Goal: Transaction & Acquisition: Book appointment/travel/reservation

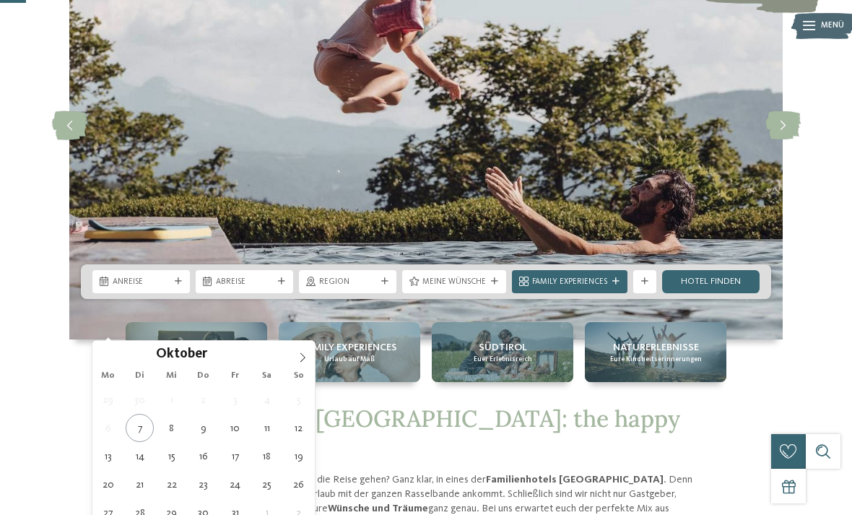
type div "11.10.2025"
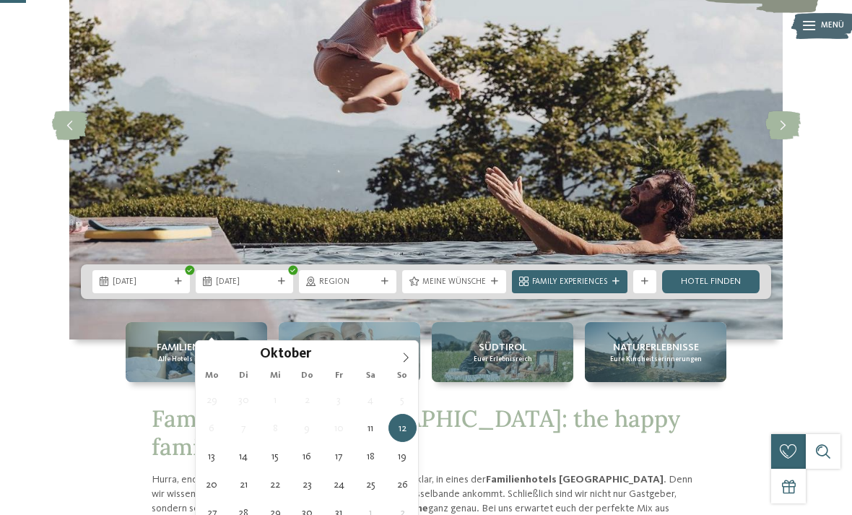
type div "18.10.2025"
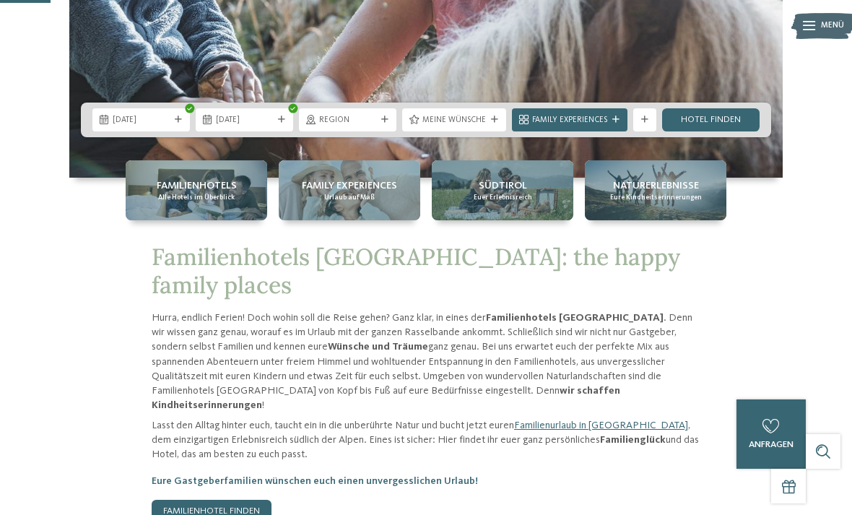
scroll to position [315, 0]
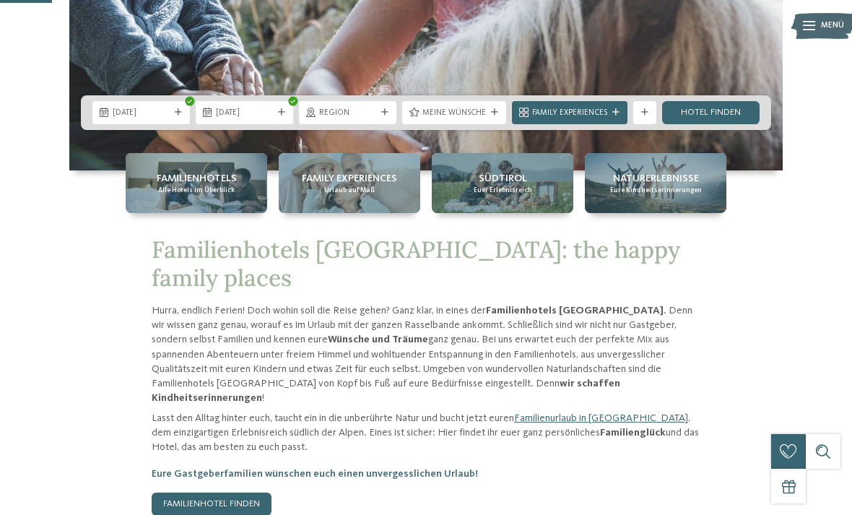
click at [533, 213] on div "Südtirol Euer Erlebnisreich" at bounding box center [502, 183] width 141 height 60
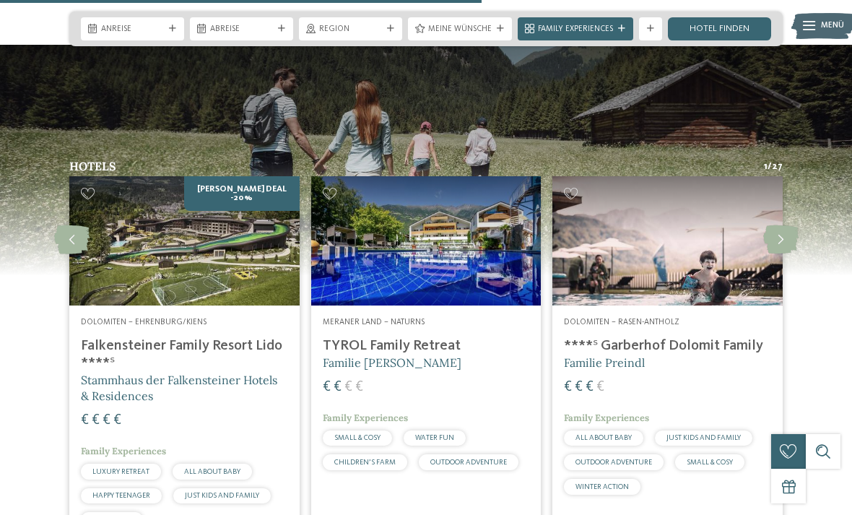
scroll to position [1681, 0]
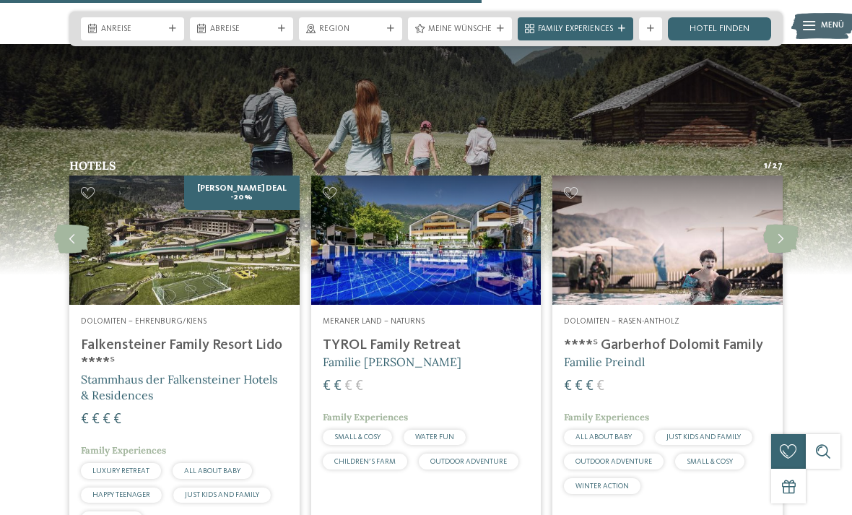
click at [739, 175] on img at bounding box center [667, 239] width 230 height 129
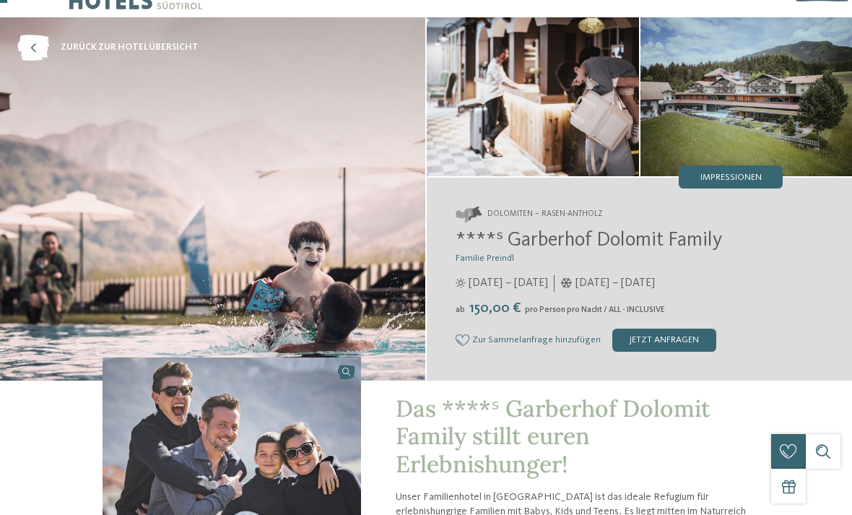
click at [760, 178] on span "Impressionen" at bounding box center [730, 177] width 61 height 9
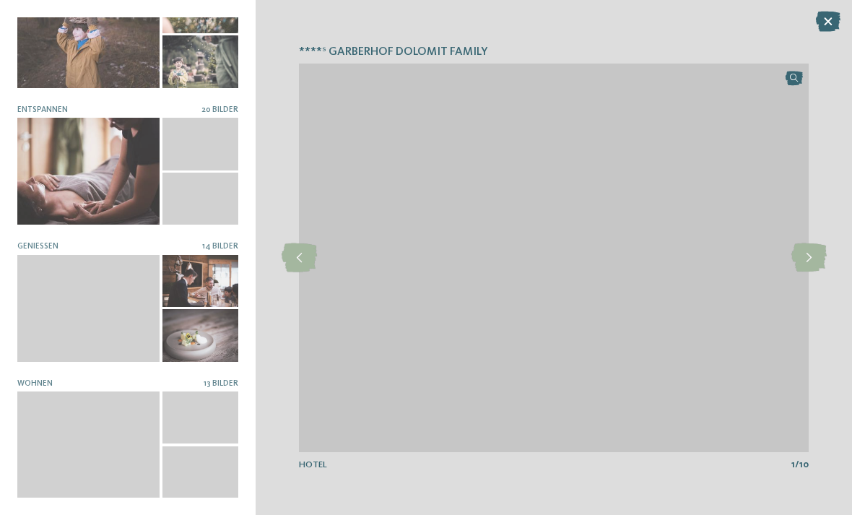
scroll to position [185, 0]
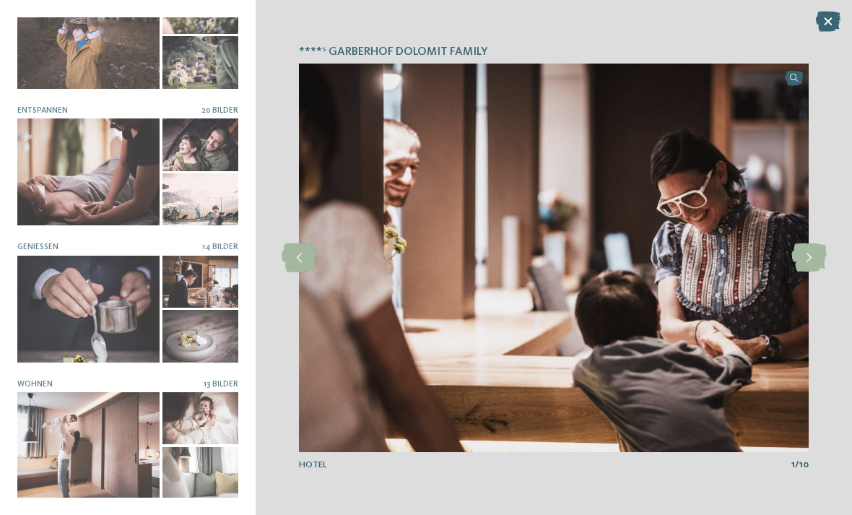
click at [218, 416] on div at bounding box center [200, 418] width 76 height 52
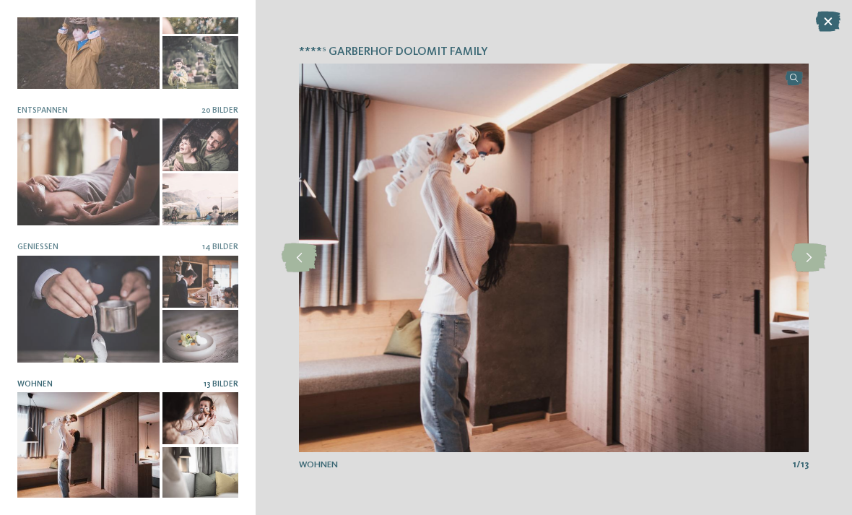
click at [216, 471] on div at bounding box center [200, 473] width 76 height 52
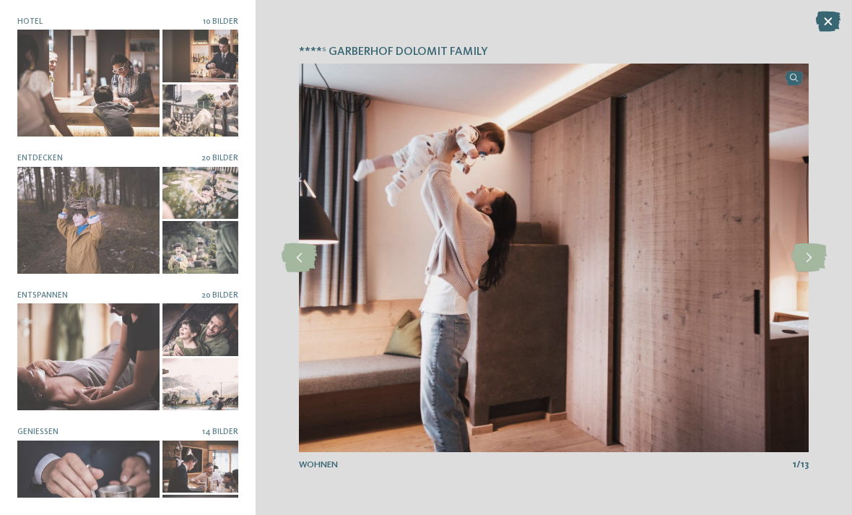
scroll to position [0, 0]
click at [791, 251] on icon at bounding box center [808, 257] width 35 height 29
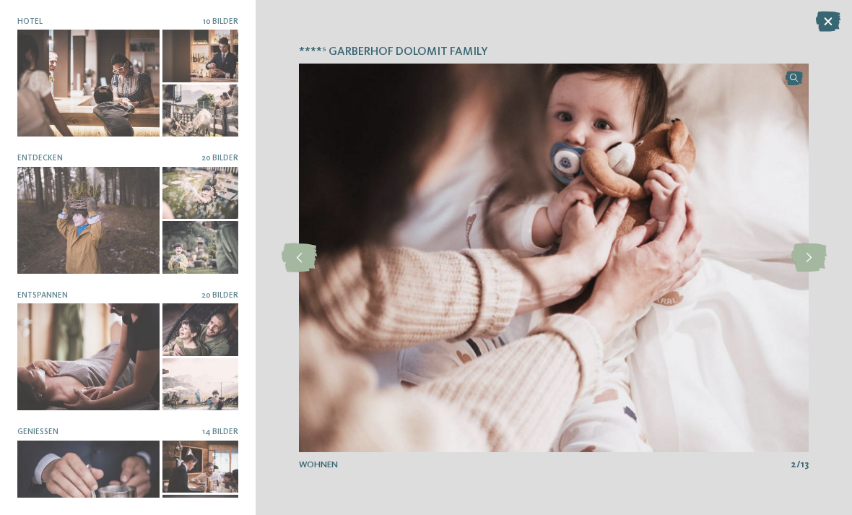
click at [801, 256] on icon at bounding box center [808, 257] width 35 height 29
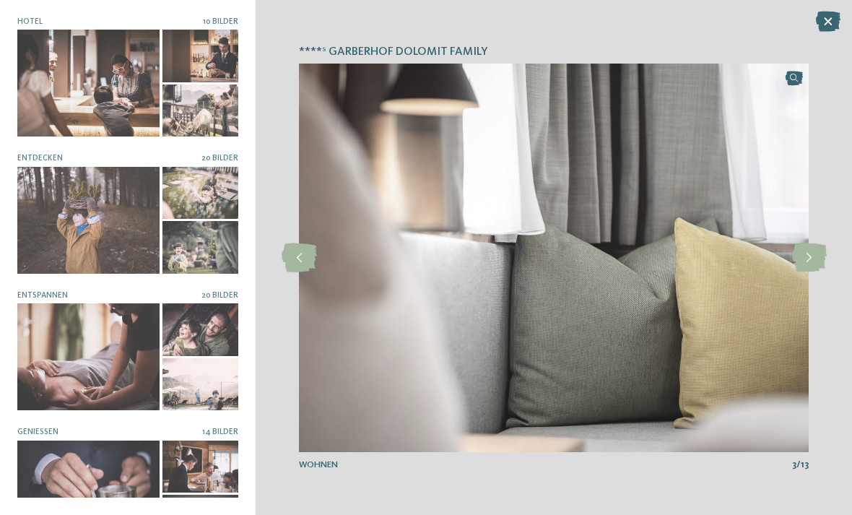
click at [806, 255] on icon at bounding box center [808, 257] width 35 height 29
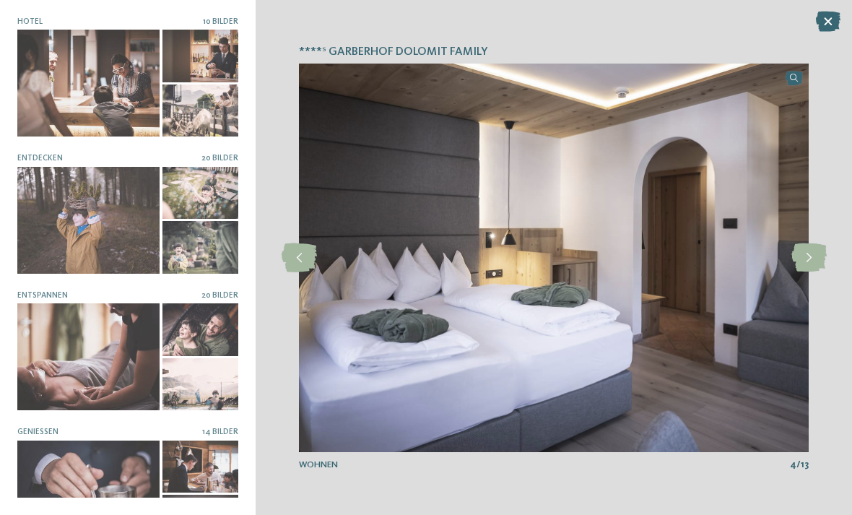
click at [802, 253] on icon at bounding box center [808, 257] width 35 height 29
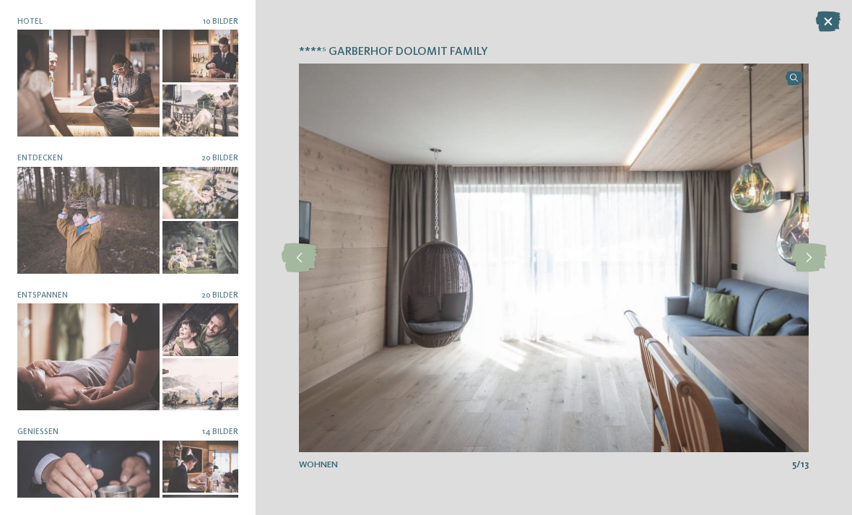
click at [800, 253] on icon at bounding box center [808, 257] width 35 height 29
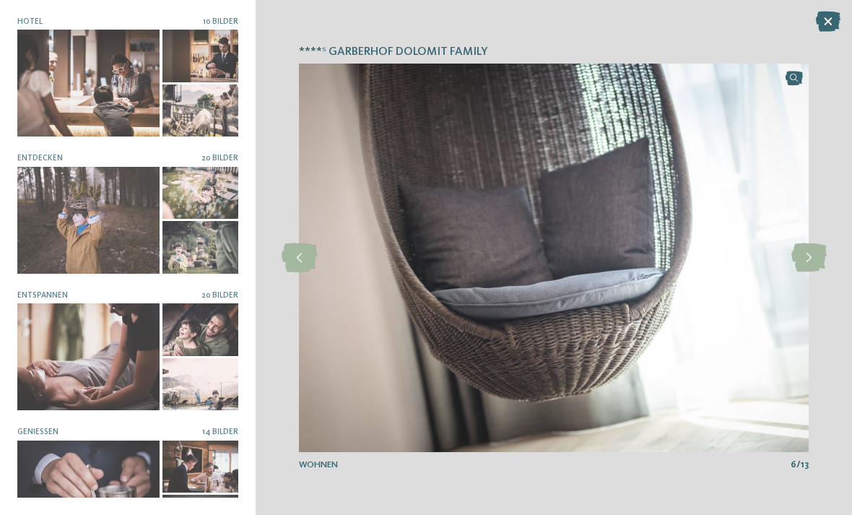
click at [800, 251] on icon at bounding box center [808, 257] width 35 height 29
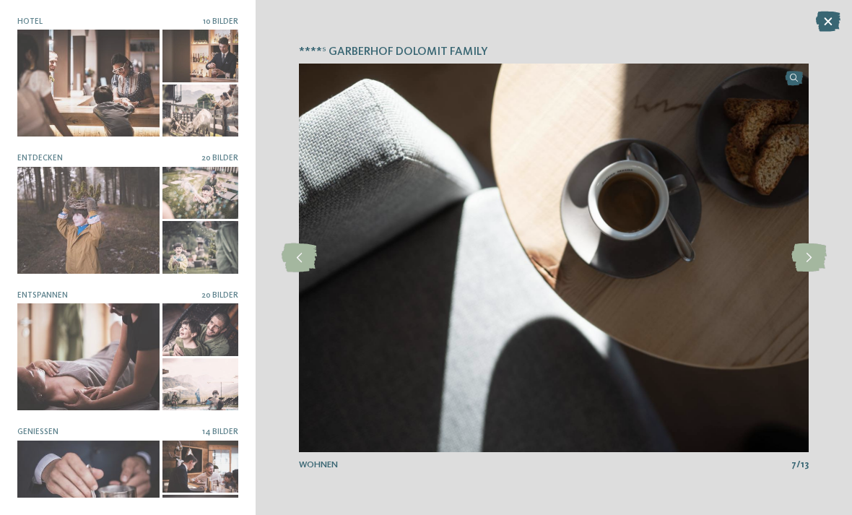
click at [798, 253] on icon at bounding box center [808, 257] width 35 height 29
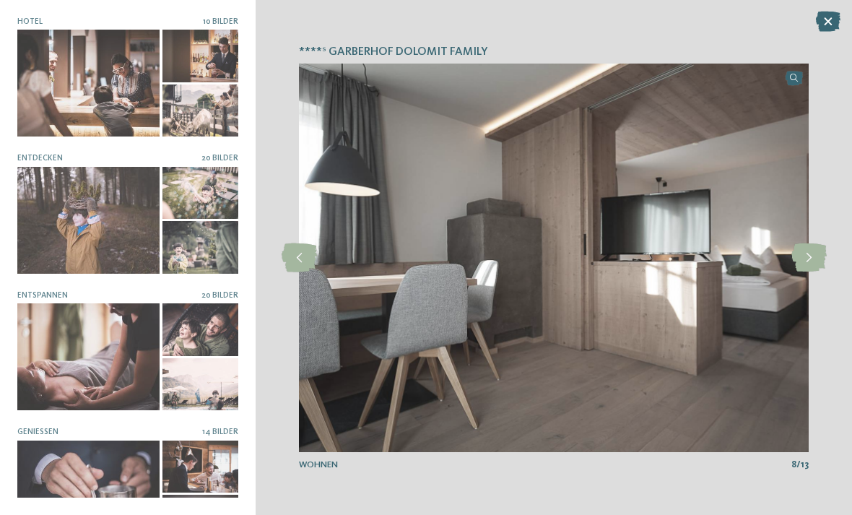
click at [800, 249] on icon at bounding box center [808, 257] width 35 height 29
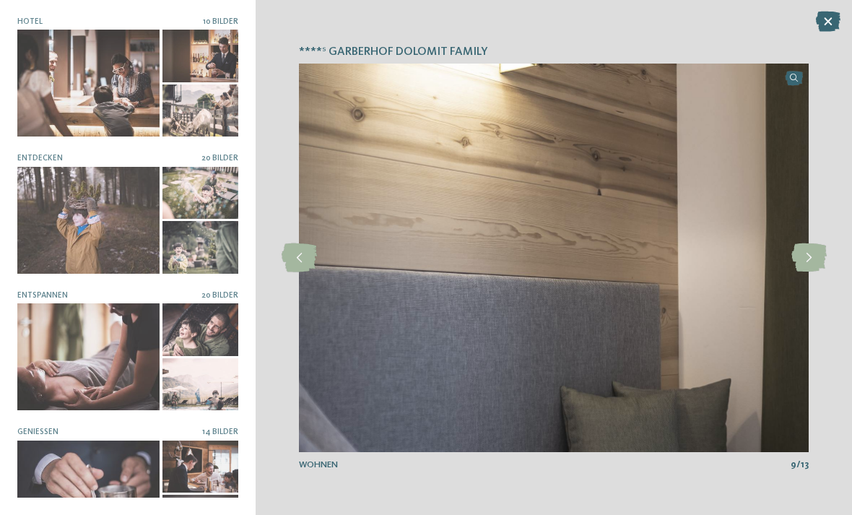
click at [787, 261] on img at bounding box center [553, 258] width 509 height 388
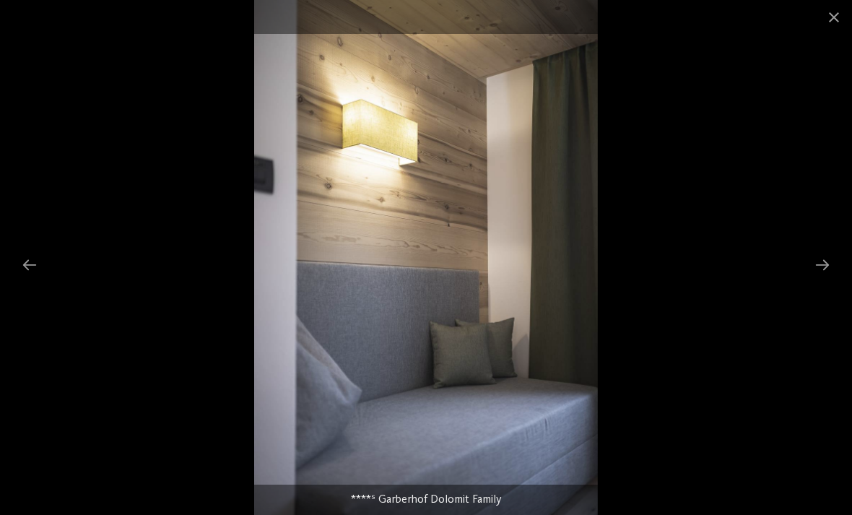
click at [831, 17] on span at bounding box center [833, 17] width 36 height 34
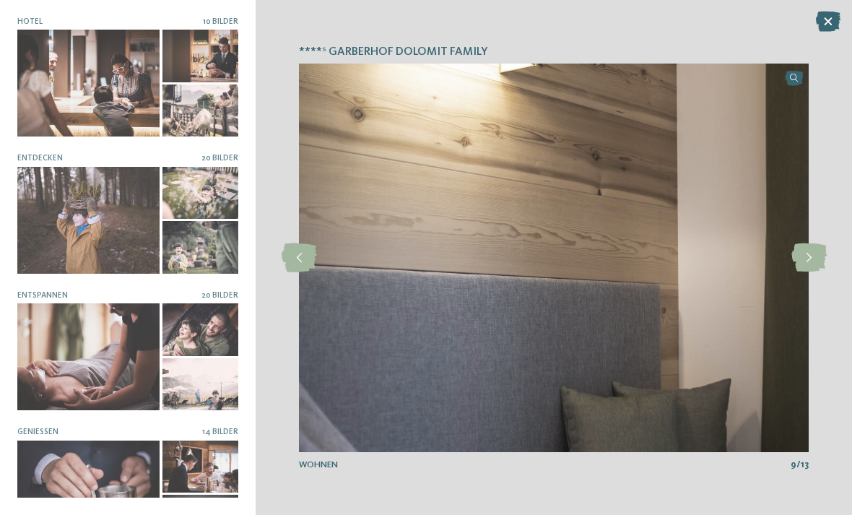
click at [465, 54] on span "****ˢ Garberhof Dolomit Family" at bounding box center [393, 52] width 188 height 16
click at [849, 28] on div "****ˢ Garberhof Dolomit Family slide 1 of 10 1 /" at bounding box center [553, 257] width 596 height 515
click at [827, 31] on icon at bounding box center [827, 22] width 25 height 20
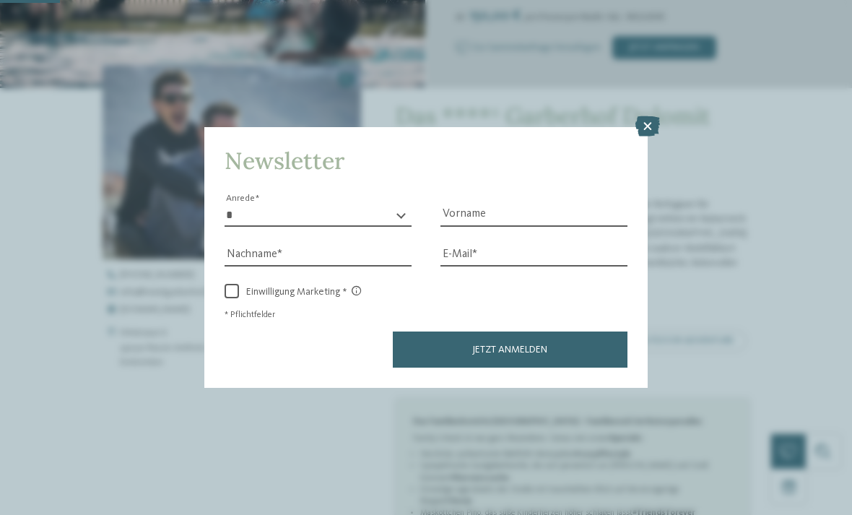
scroll to position [333, 0]
click at [643, 116] on icon at bounding box center [647, 126] width 25 height 20
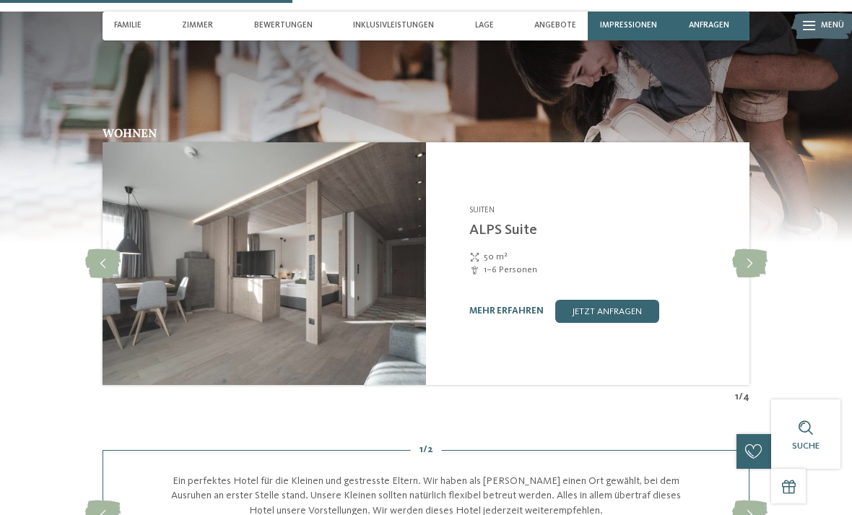
scroll to position [1596, 0]
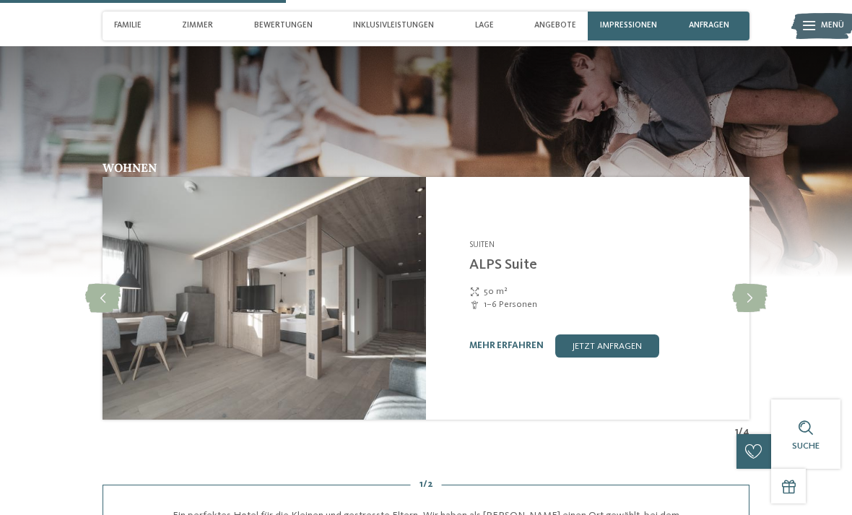
click at [753, 291] on icon at bounding box center [749, 298] width 35 height 29
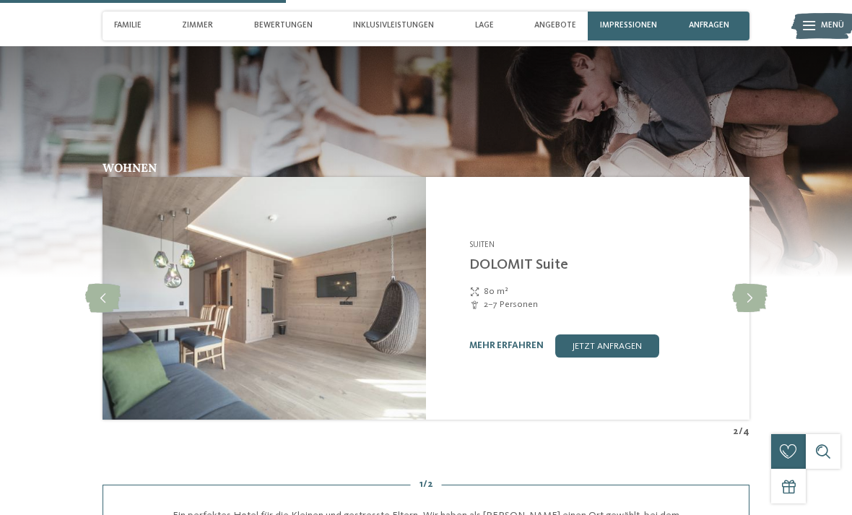
click at [755, 289] on icon at bounding box center [749, 298] width 35 height 29
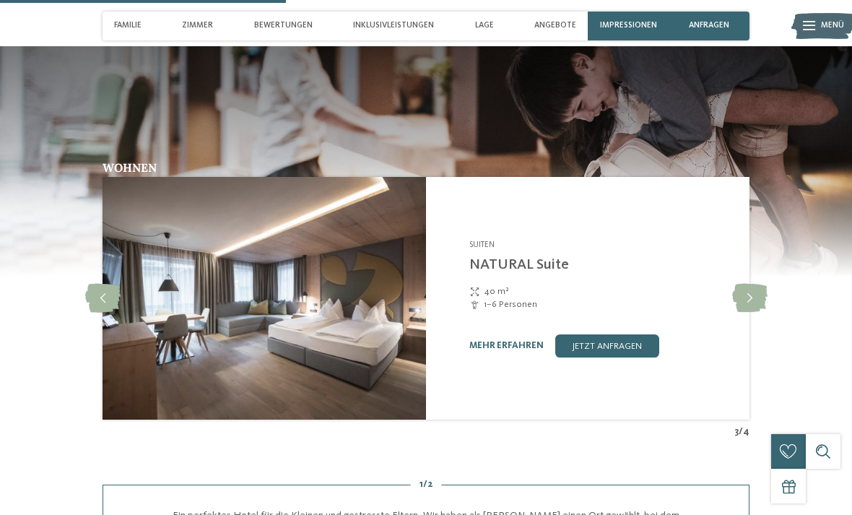
click at [757, 289] on icon at bounding box center [749, 298] width 35 height 29
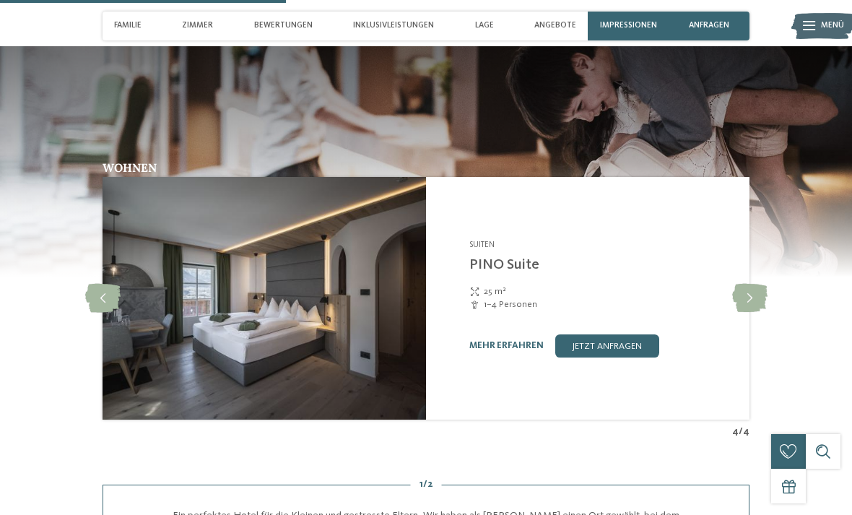
click at [762, 285] on icon at bounding box center [749, 298] width 35 height 29
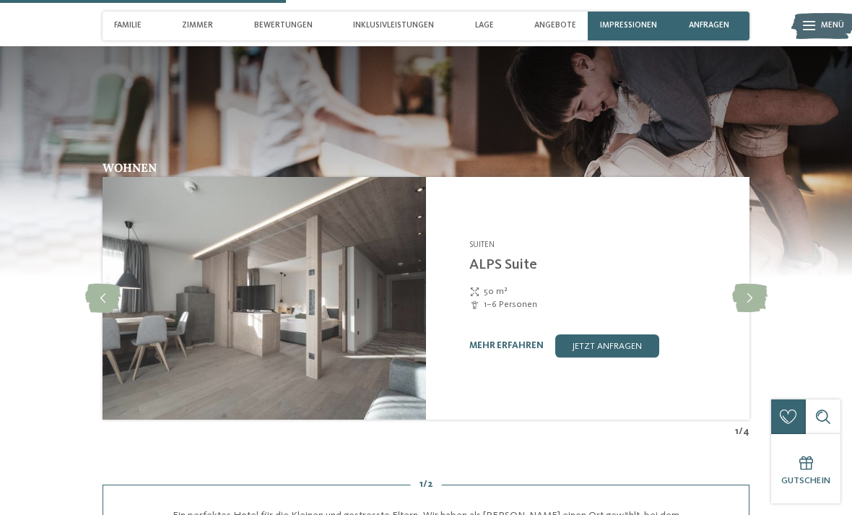
click at [756, 286] on icon at bounding box center [749, 298] width 35 height 29
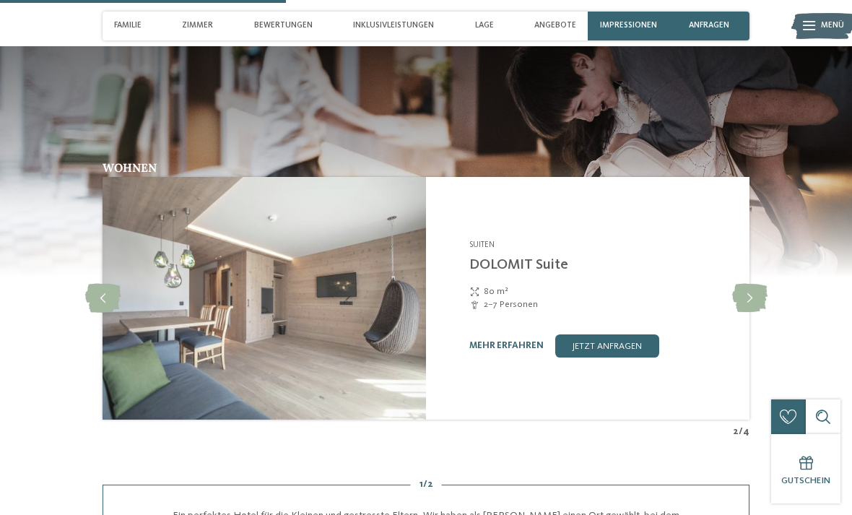
click at [755, 286] on icon at bounding box center [749, 298] width 35 height 29
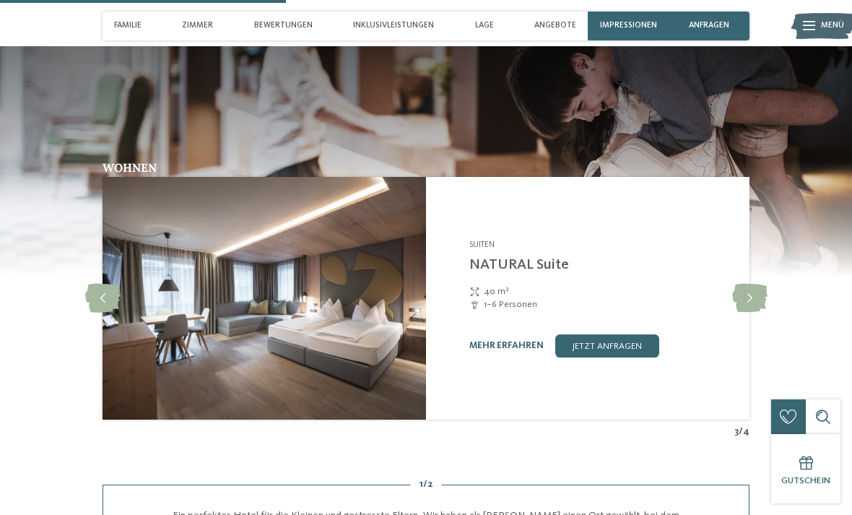
click at [753, 288] on icon at bounding box center [749, 298] width 35 height 29
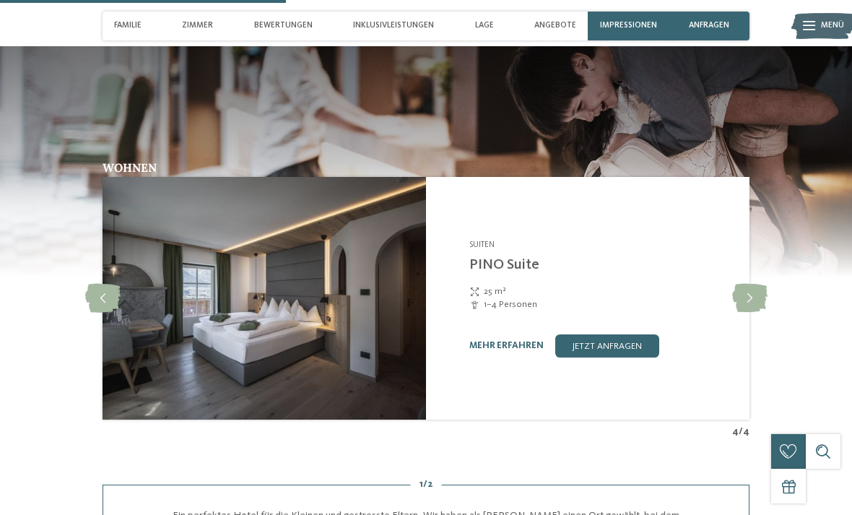
click at [747, 298] on div "Hotel Dolomit Family Resort Garberhof ****S Rasen-Antholz - Dolomiten Suiten PI…" at bounding box center [587, 298] width 323 height 242
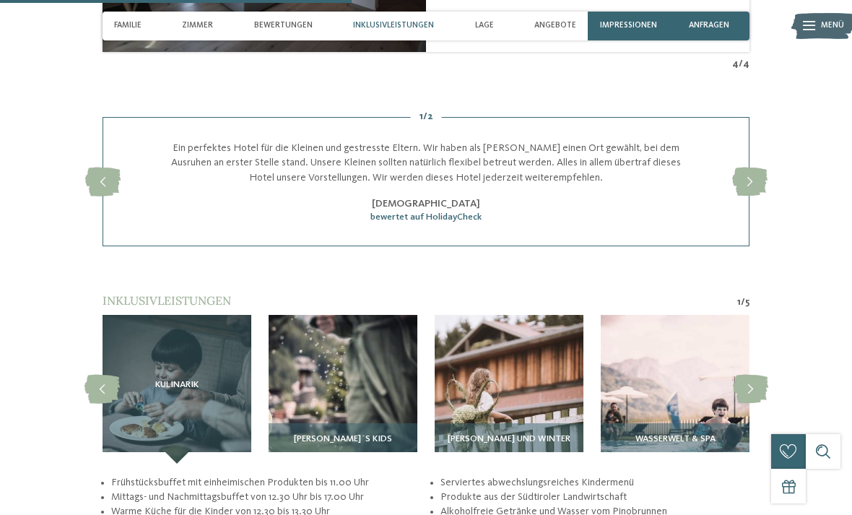
scroll to position [1965, 0]
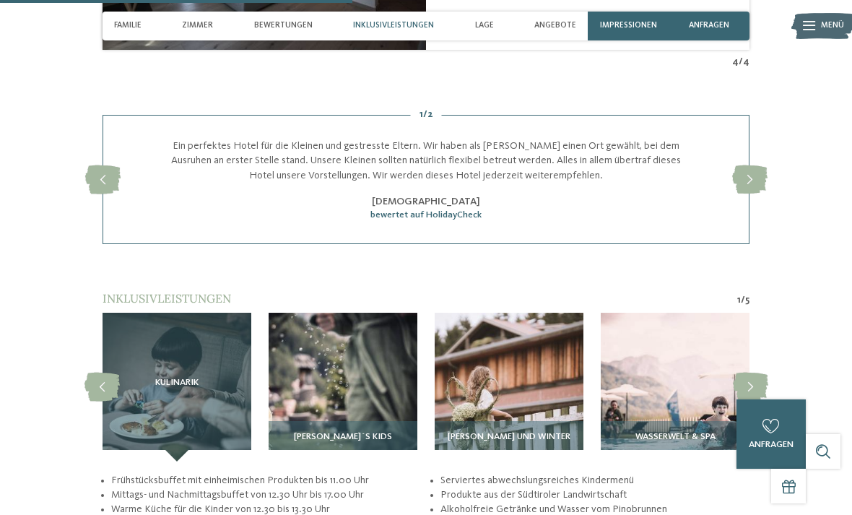
click at [709, 364] on img at bounding box center [674, 386] width 149 height 149
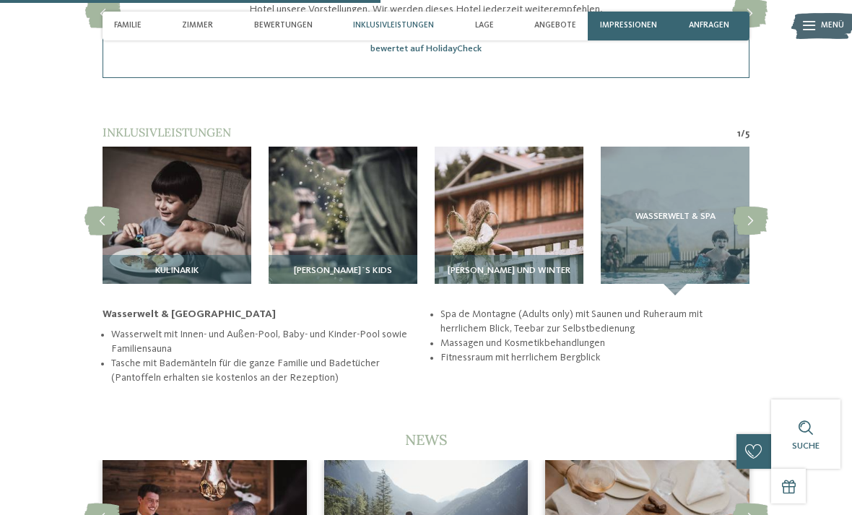
scroll to position [2130, 0]
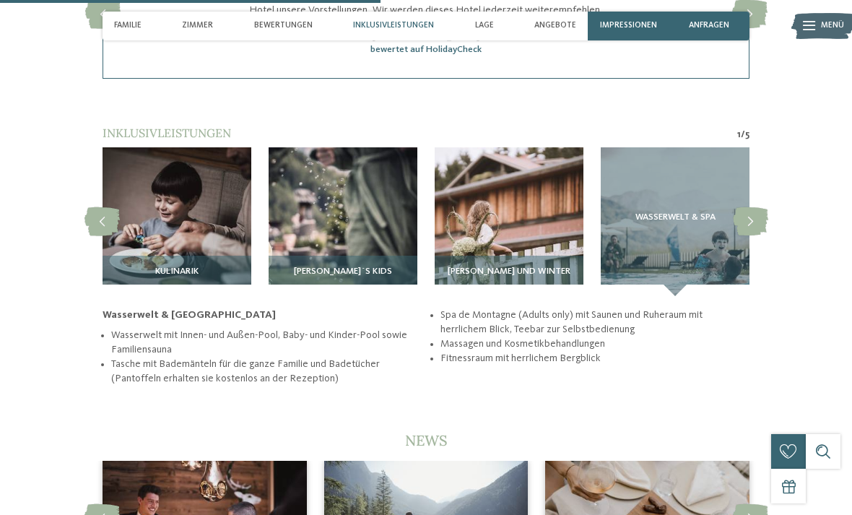
click at [761, 208] on icon at bounding box center [749, 221] width 35 height 29
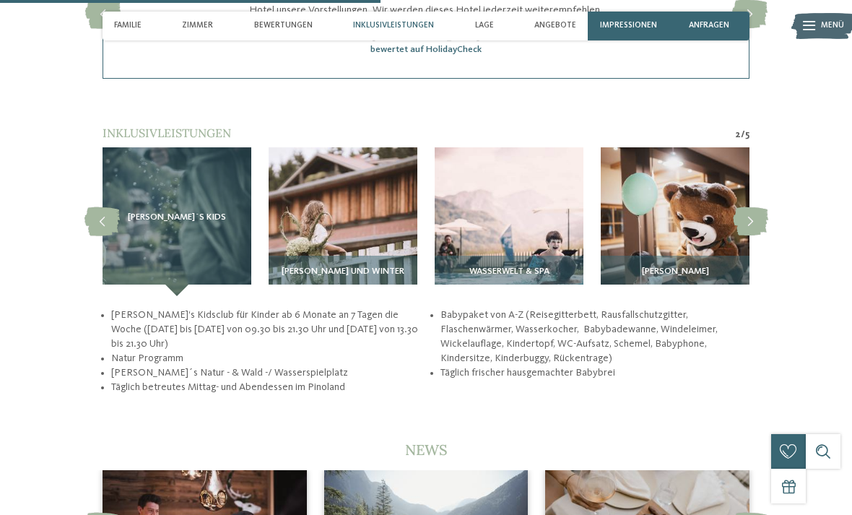
click at [765, 207] on icon at bounding box center [749, 221] width 35 height 29
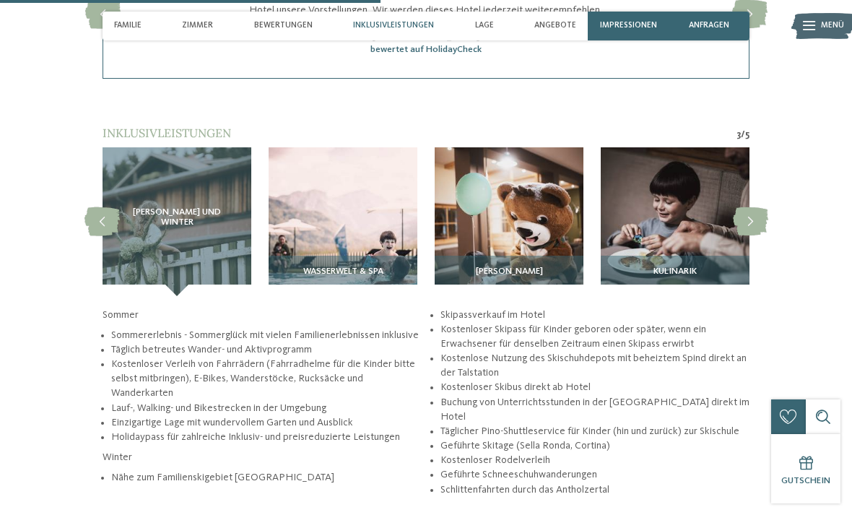
click at [755, 209] on icon at bounding box center [749, 221] width 35 height 29
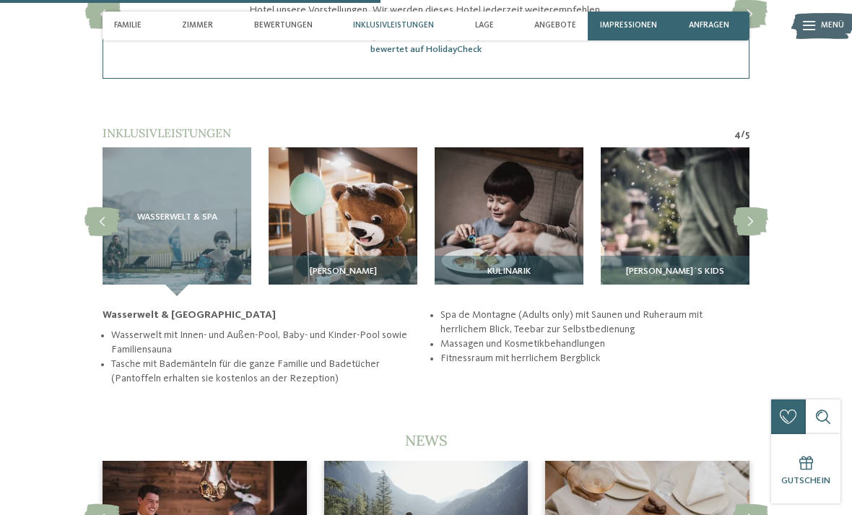
click at [536, 212] on img at bounding box center [508, 221] width 149 height 149
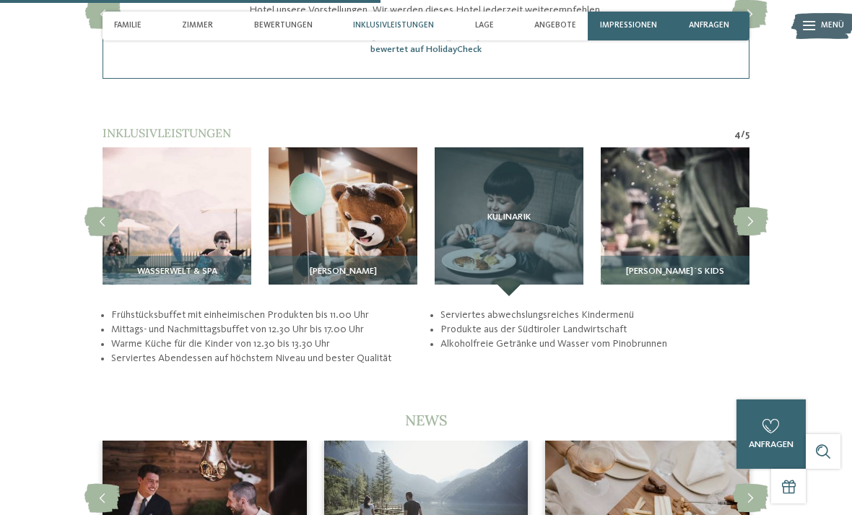
click at [758, 216] on icon at bounding box center [749, 221] width 35 height 29
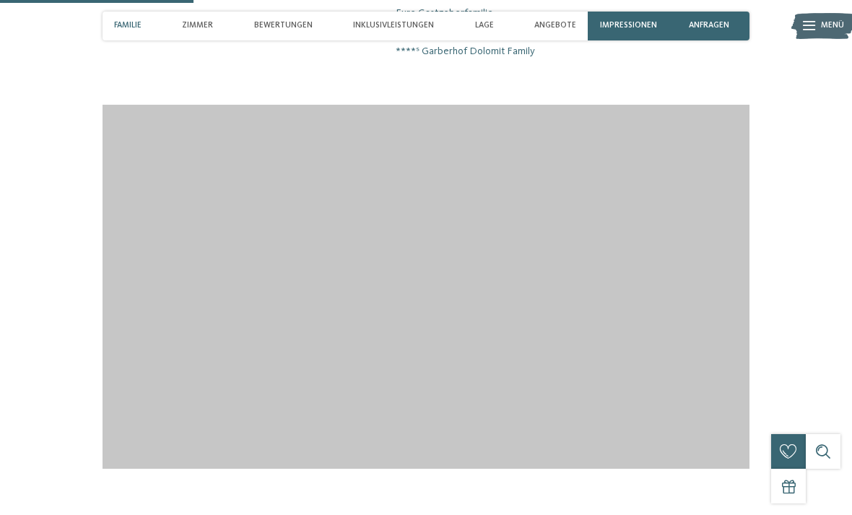
scroll to position [1126, 0]
click at [784, 452] on div "0 anfragen 0 von 5 Hotels zur Anfrage hinzugefügt jetzt anfragen" at bounding box center [788, 451] width 35 height 35
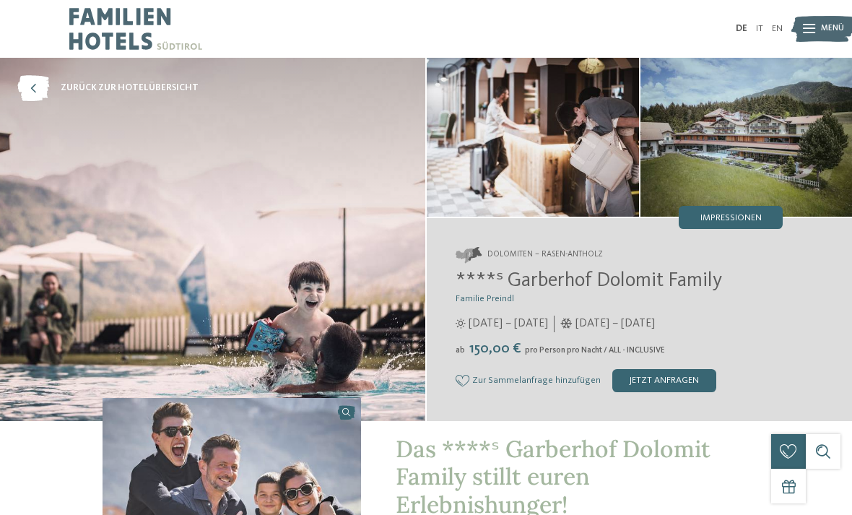
click at [660, 290] on span "****ˢ Garberhof Dolomit Family" at bounding box center [588, 281] width 266 height 20
copy span "Garberhof Dolomit Family"
click at [681, 379] on div "jetzt anfragen" at bounding box center [664, 380] width 104 height 23
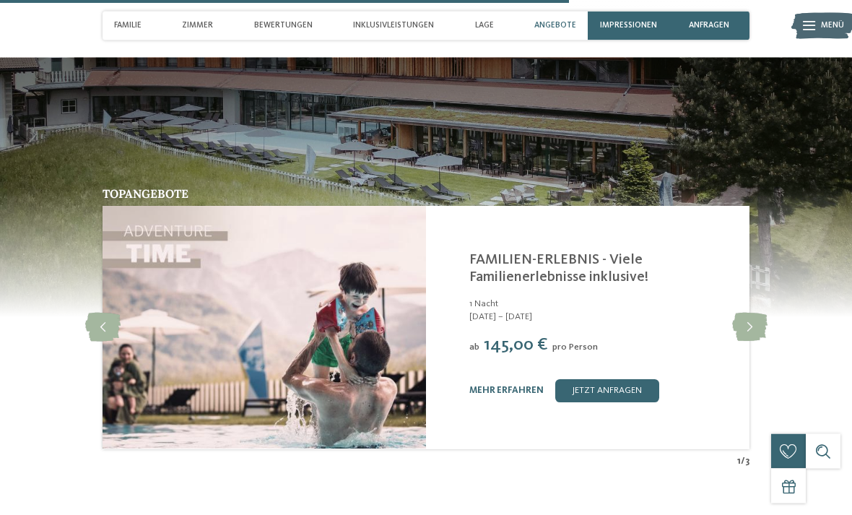
scroll to position [3316, 0]
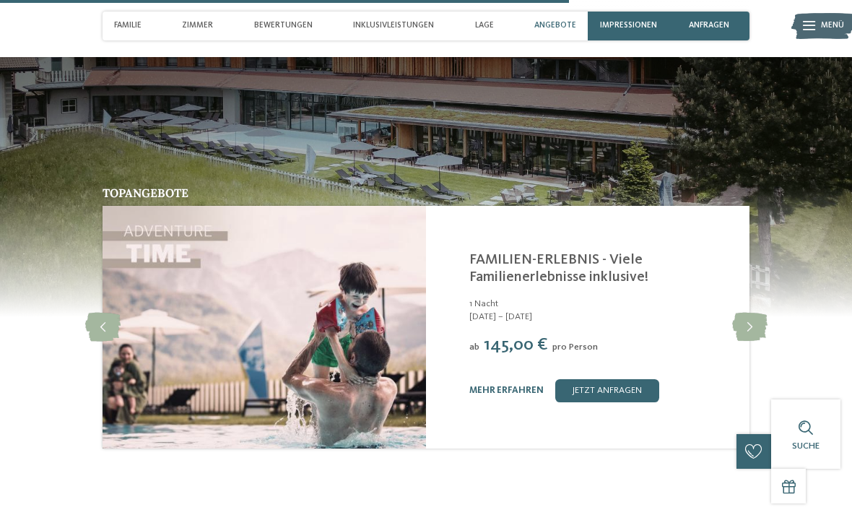
click at [502, 385] on link "mehr erfahren" at bounding box center [506, 389] width 74 height 9
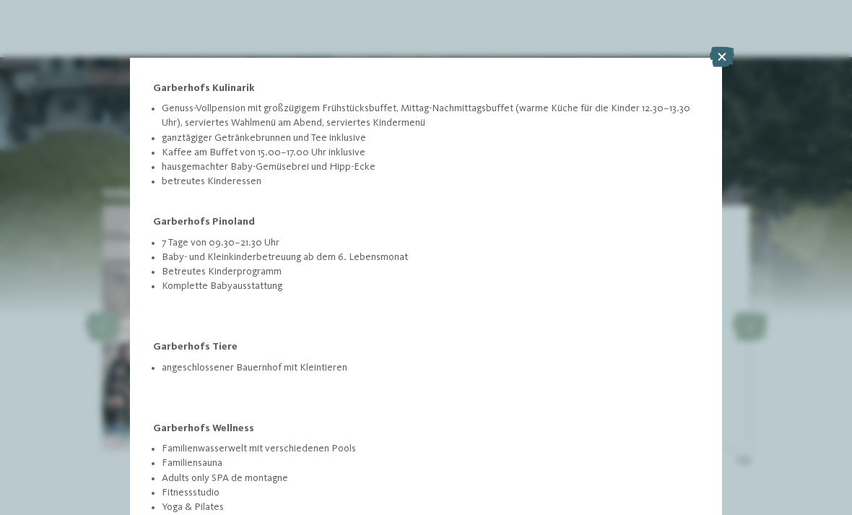
scroll to position [310, 0]
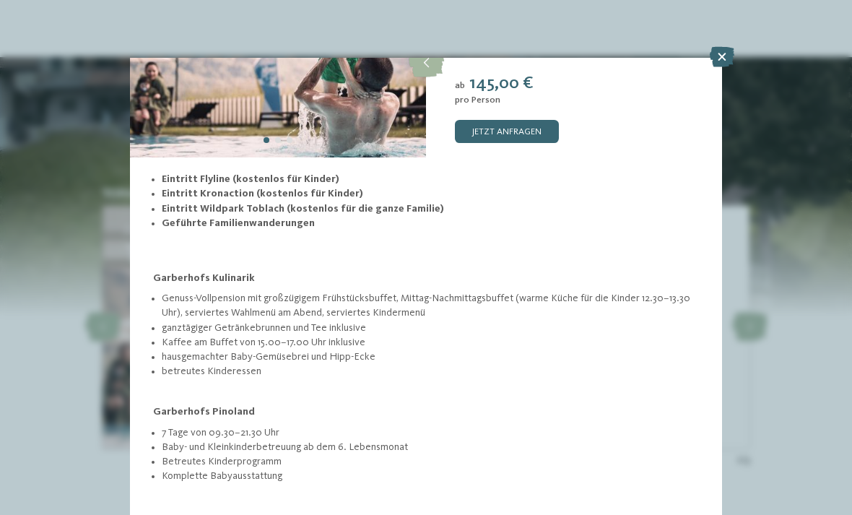
click at [725, 66] on icon at bounding box center [721, 57] width 25 height 20
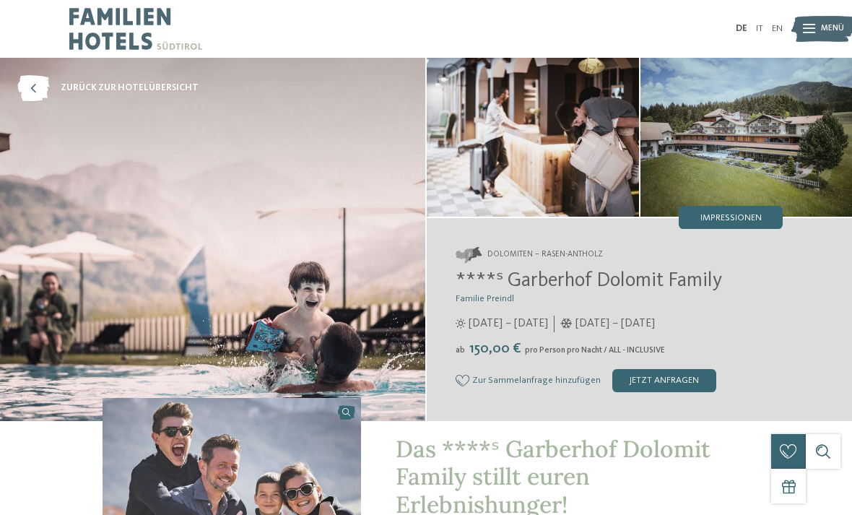
click at [40, 98] on icon at bounding box center [33, 88] width 32 height 26
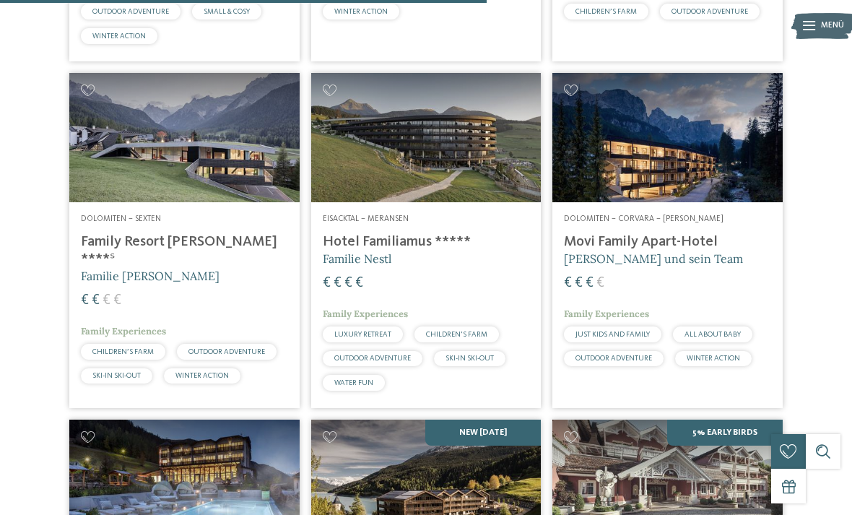
scroll to position [2084, 0]
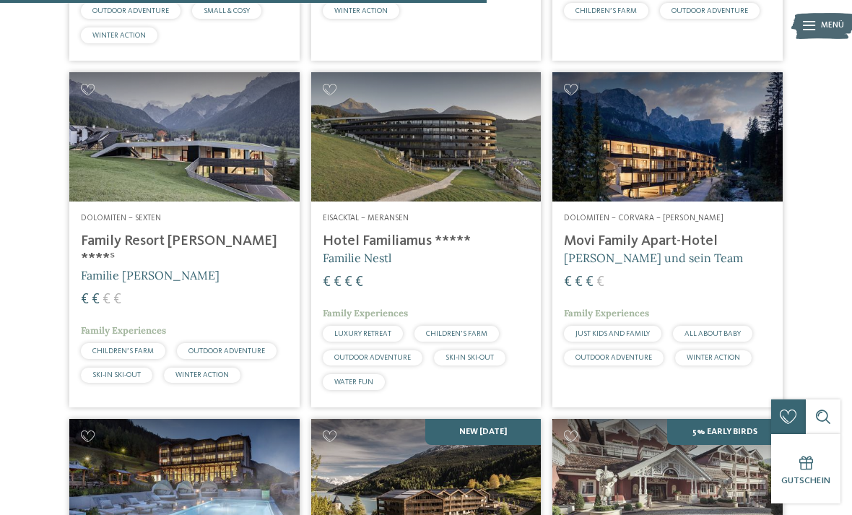
click at [695, 232] on h4 "Movi Family Apart-Hotel" at bounding box center [667, 240] width 207 height 17
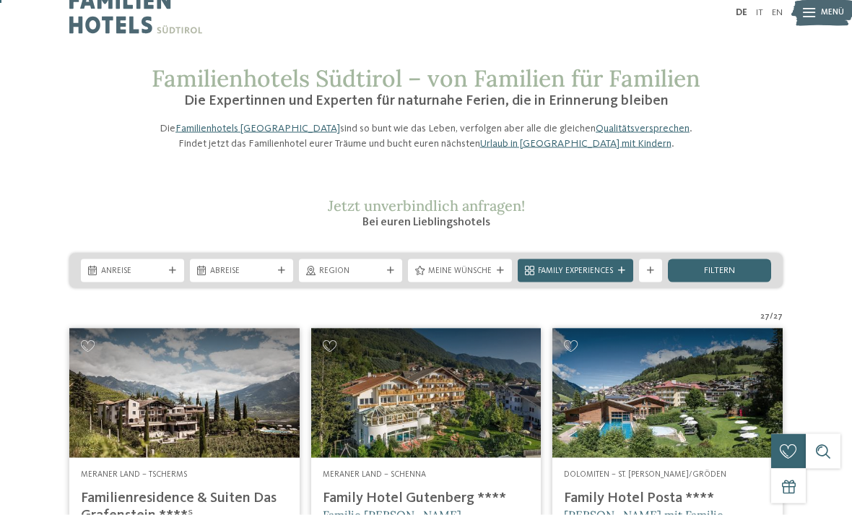
scroll to position [18, 0]
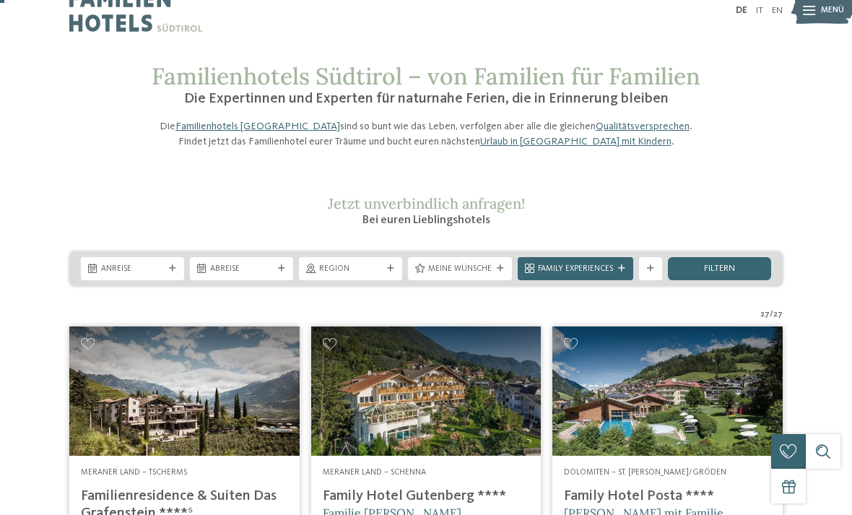
click at [621, 272] on icon at bounding box center [621, 268] width 7 height 7
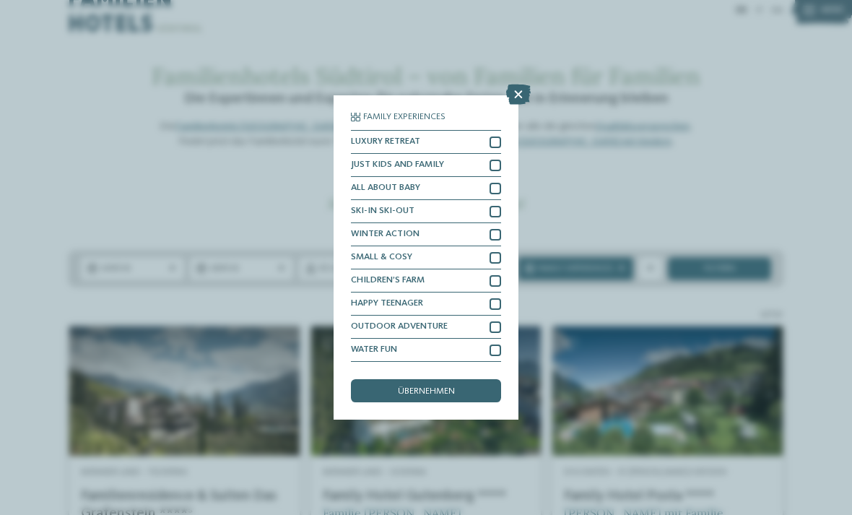
click at [526, 84] on icon at bounding box center [518, 94] width 25 height 20
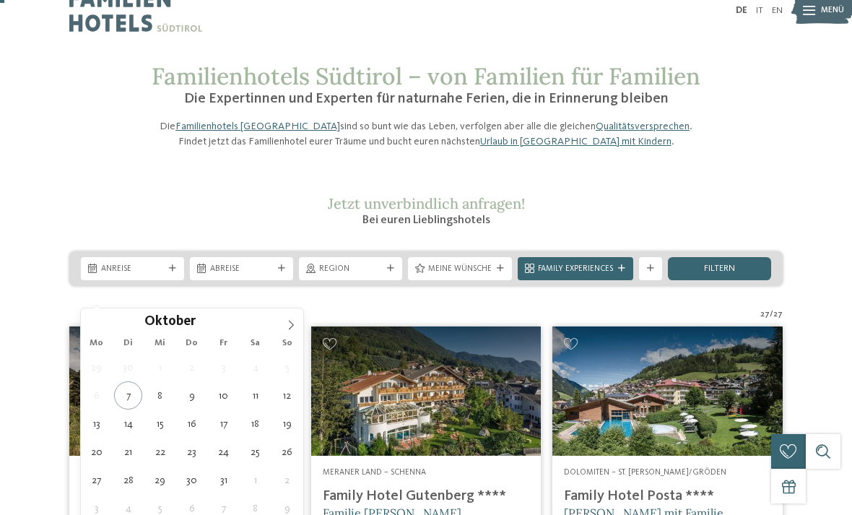
type div "[DATE]"
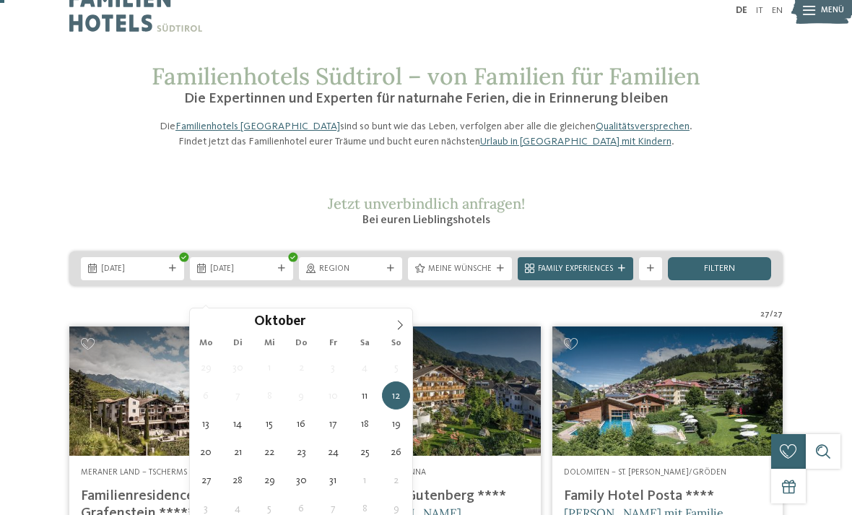
type div "18.10.2025"
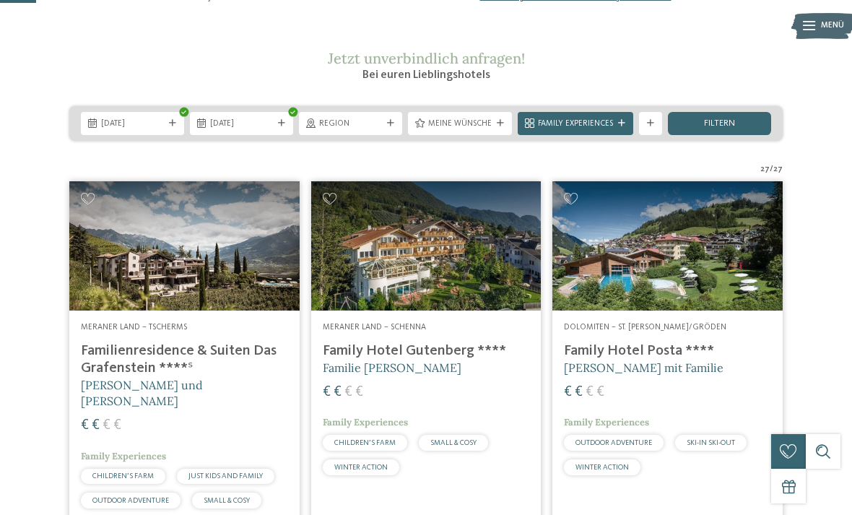
scroll to position [206, 0]
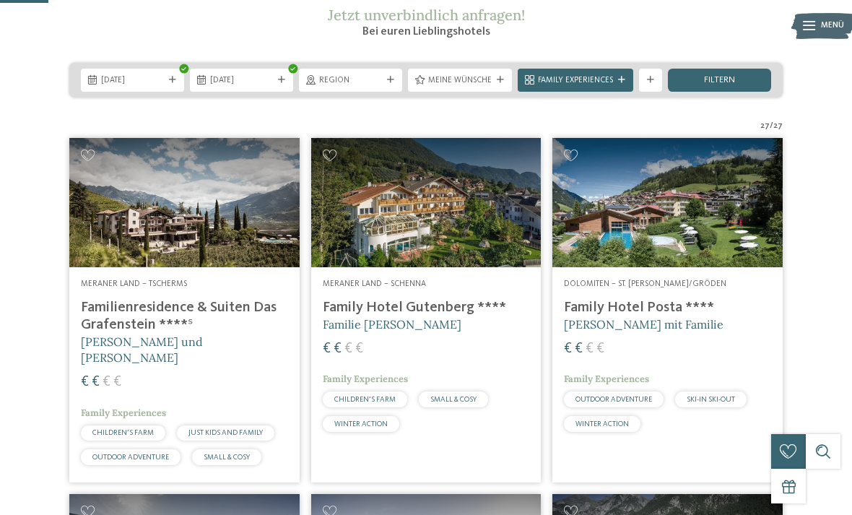
click at [602, 92] on div "Family Experiences" at bounding box center [574, 80] width 115 height 23
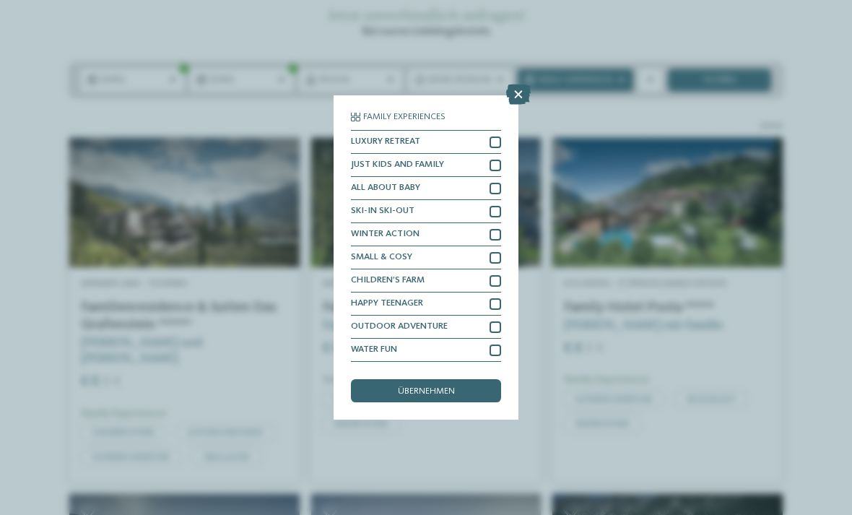
click at [496, 298] on div at bounding box center [495, 304] width 12 height 12
click at [467, 379] on div "übernehmen" at bounding box center [426, 390] width 150 height 23
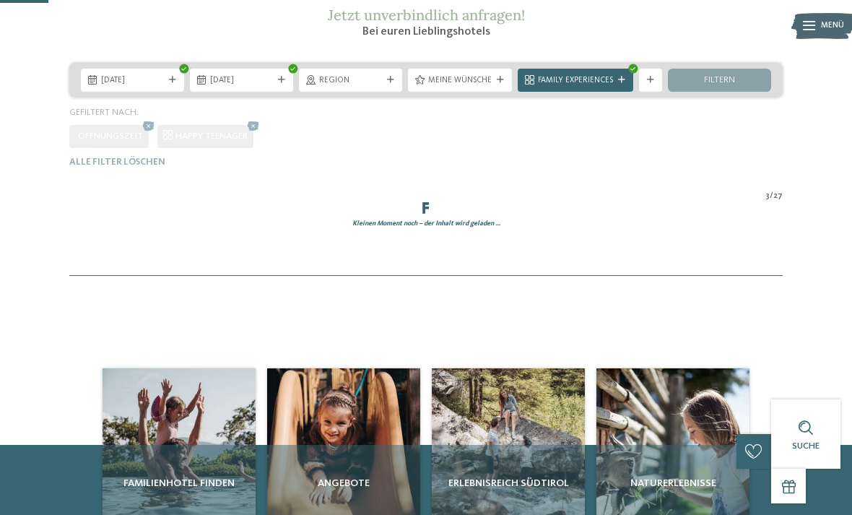
scroll to position [354, 0]
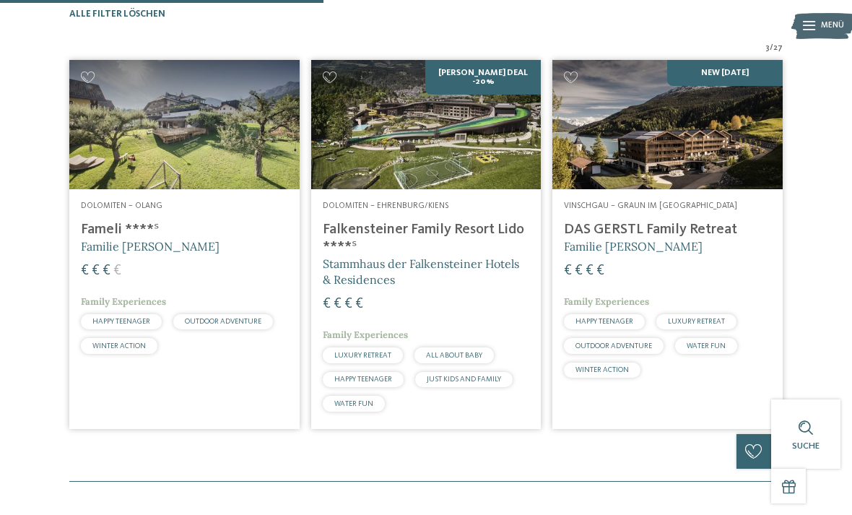
click at [726, 238] on h4 "DAS GERSTL Family Retreat" at bounding box center [667, 229] width 207 height 17
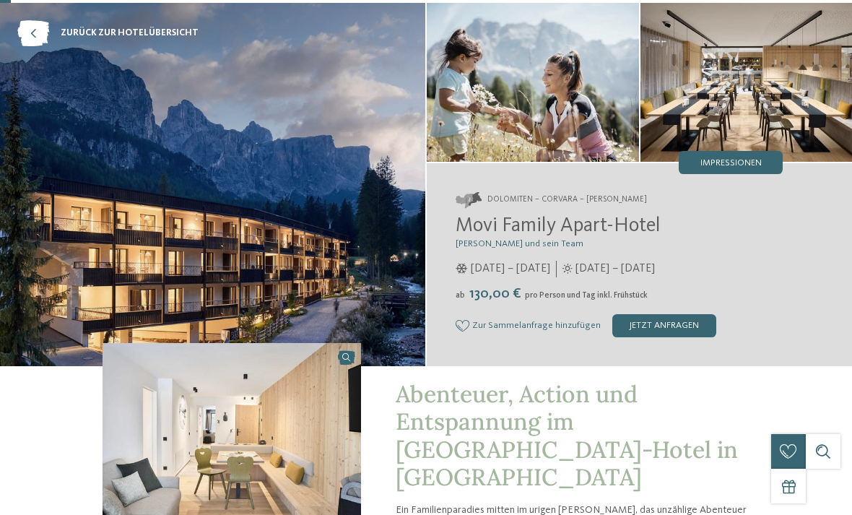
scroll to position [56, 0]
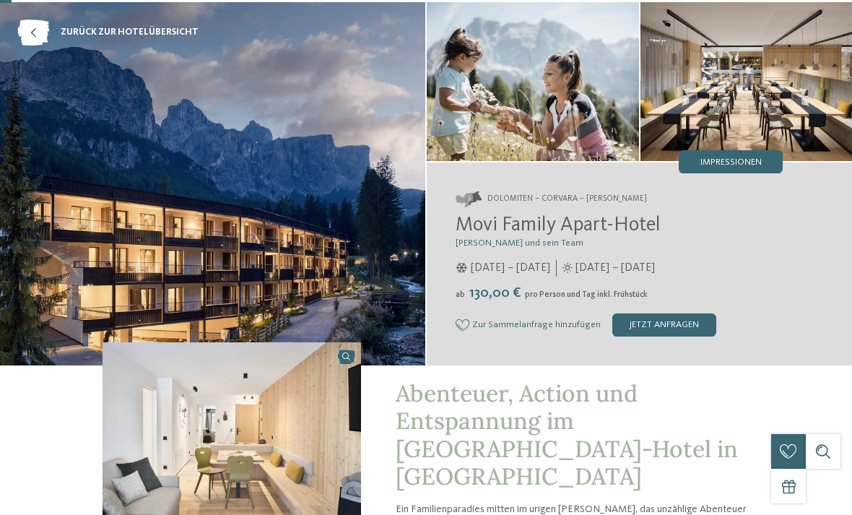
click at [762, 157] on div "Impressionen" at bounding box center [730, 161] width 104 height 23
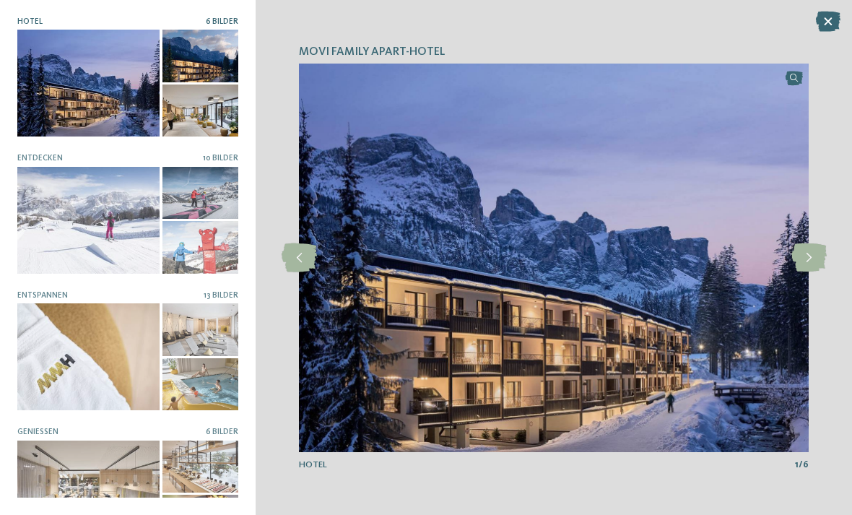
click at [803, 262] on icon at bounding box center [808, 257] width 35 height 29
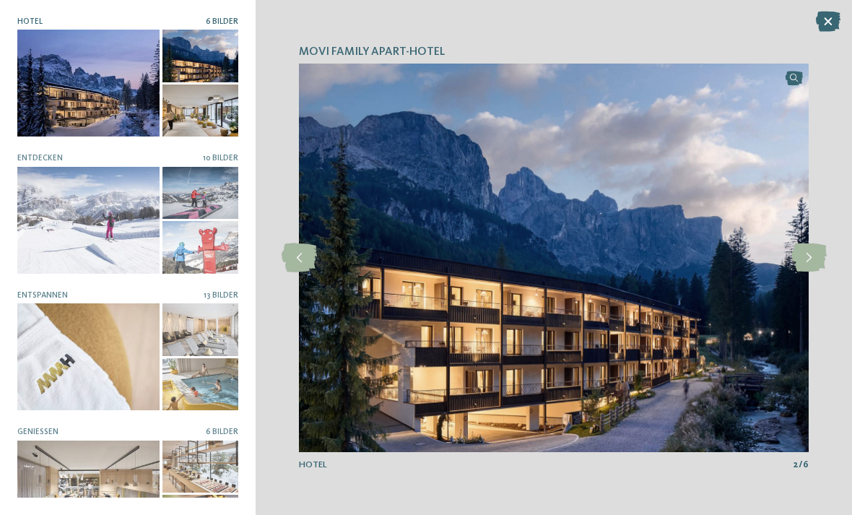
click at [816, 242] on div at bounding box center [808, 258] width 32 height 32
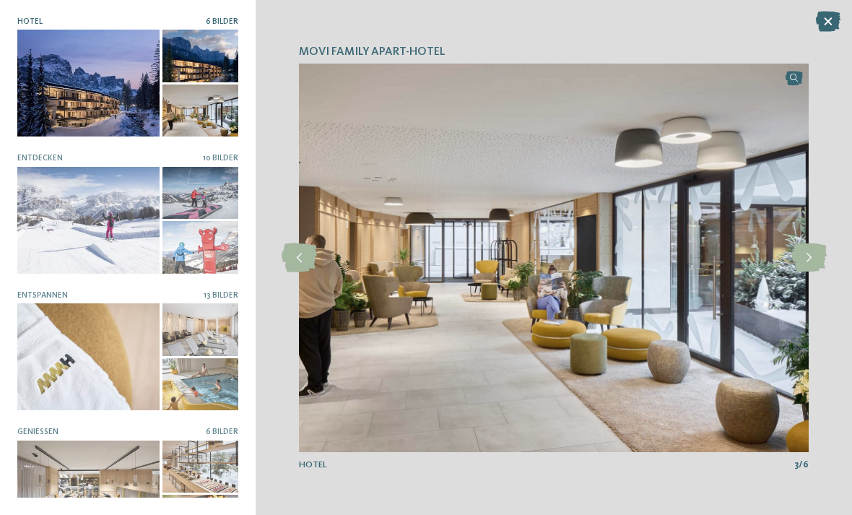
click at [812, 261] on icon at bounding box center [808, 257] width 35 height 29
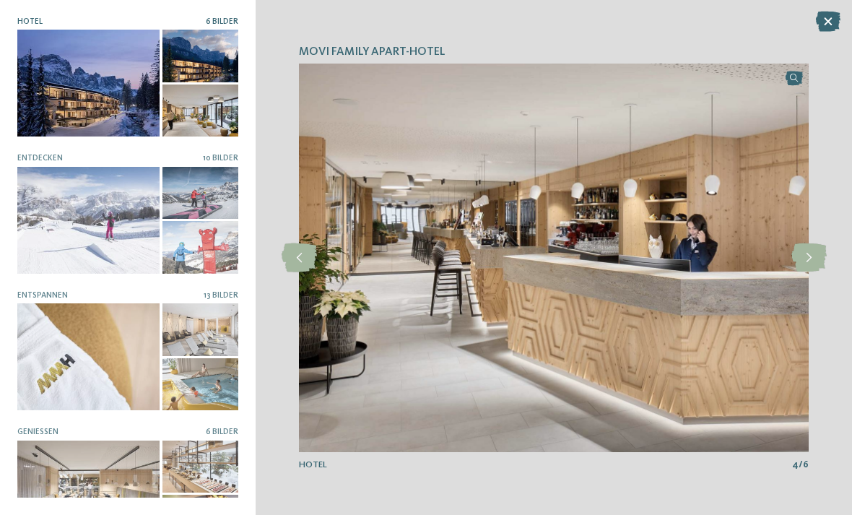
click at [808, 253] on icon at bounding box center [808, 257] width 35 height 29
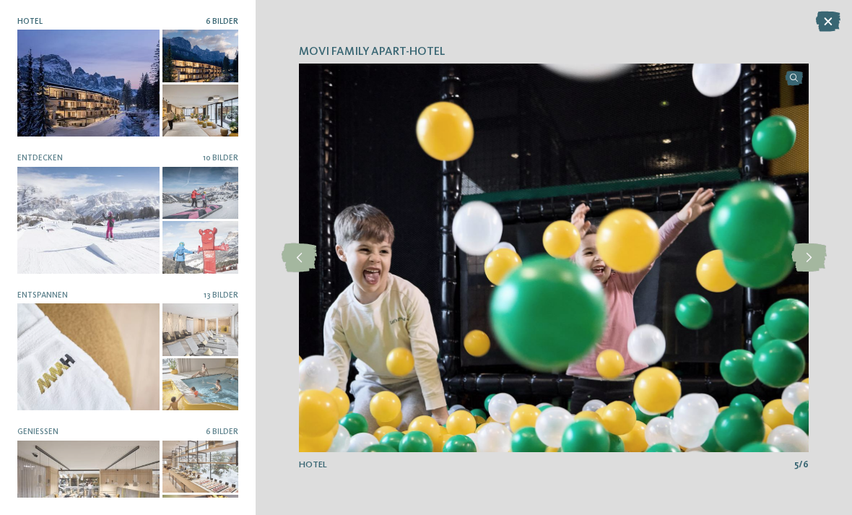
click at [814, 254] on icon at bounding box center [808, 257] width 35 height 29
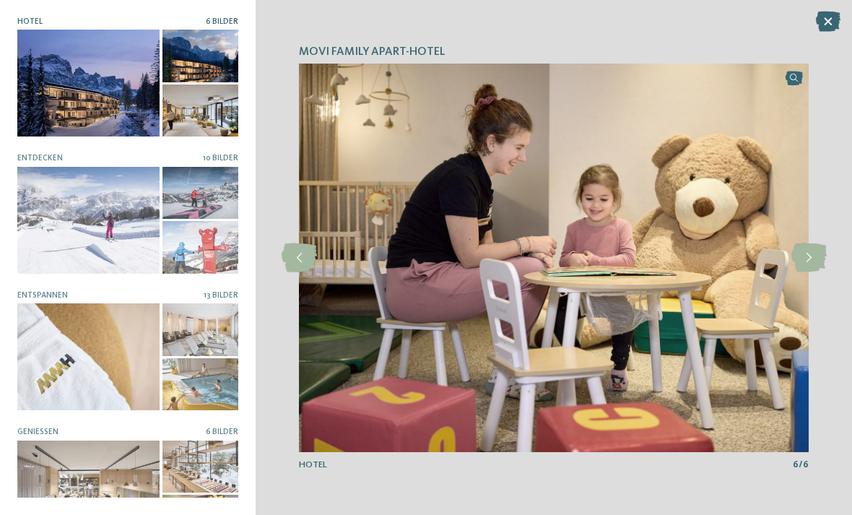
click at [802, 261] on icon at bounding box center [808, 257] width 35 height 29
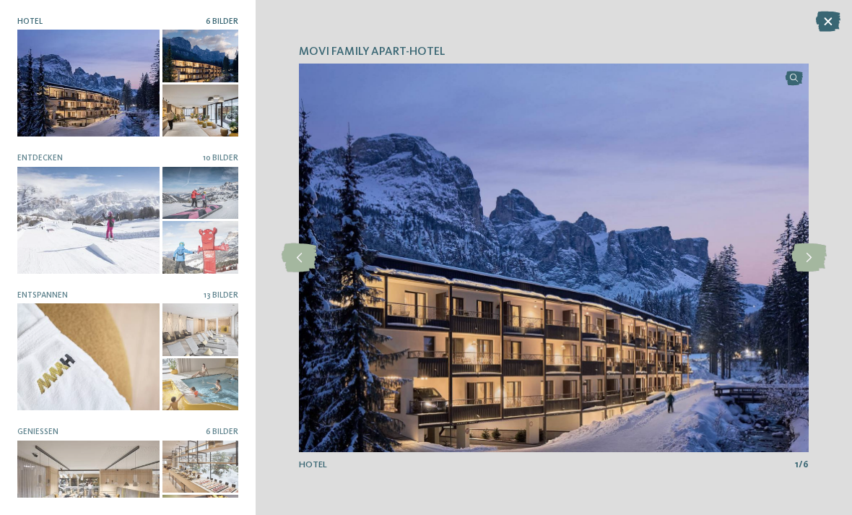
click at [806, 266] on icon at bounding box center [808, 257] width 35 height 29
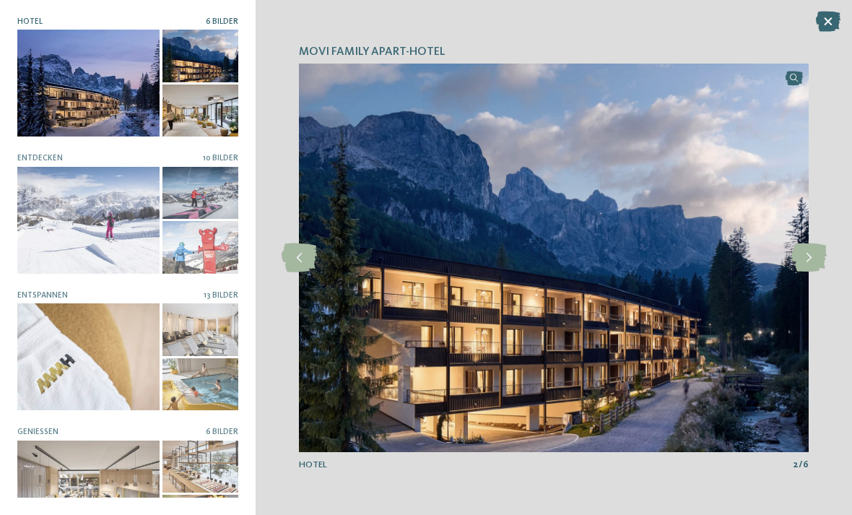
click at [802, 271] on icon at bounding box center [808, 257] width 35 height 29
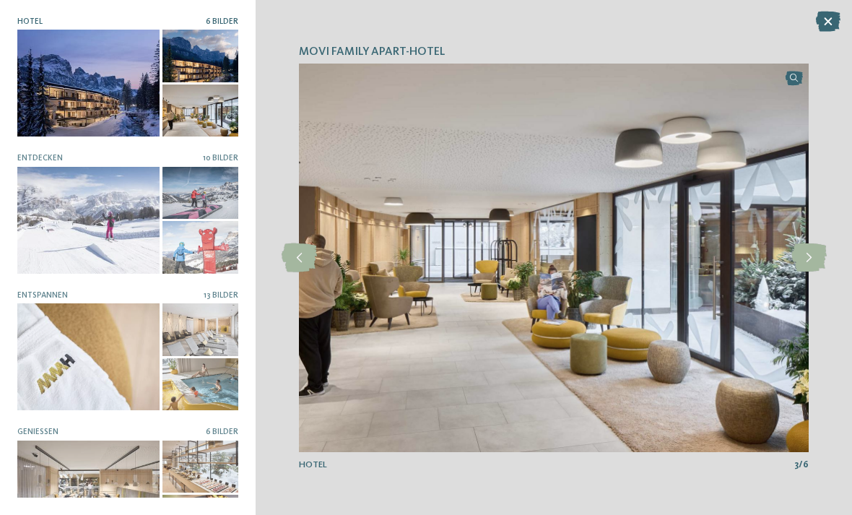
click at [800, 268] on icon at bounding box center [808, 257] width 35 height 29
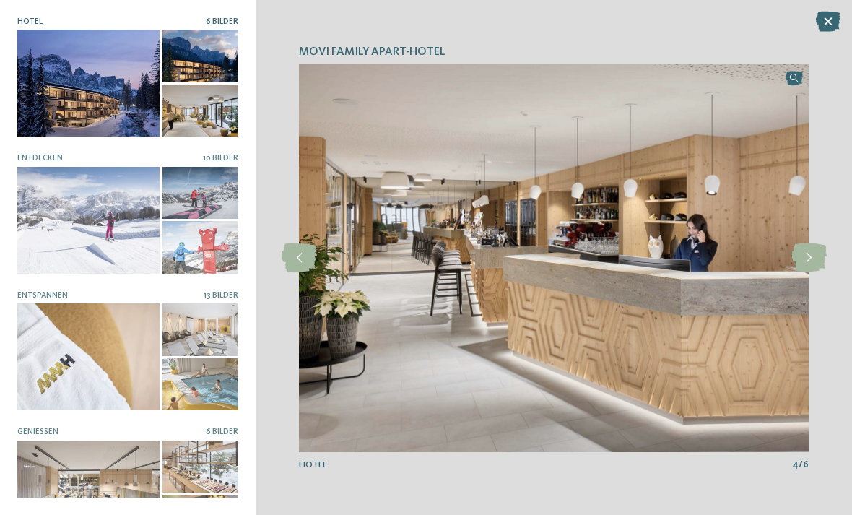
click at [799, 271] on icon at bounding box center [808, 257] width 35 height 29
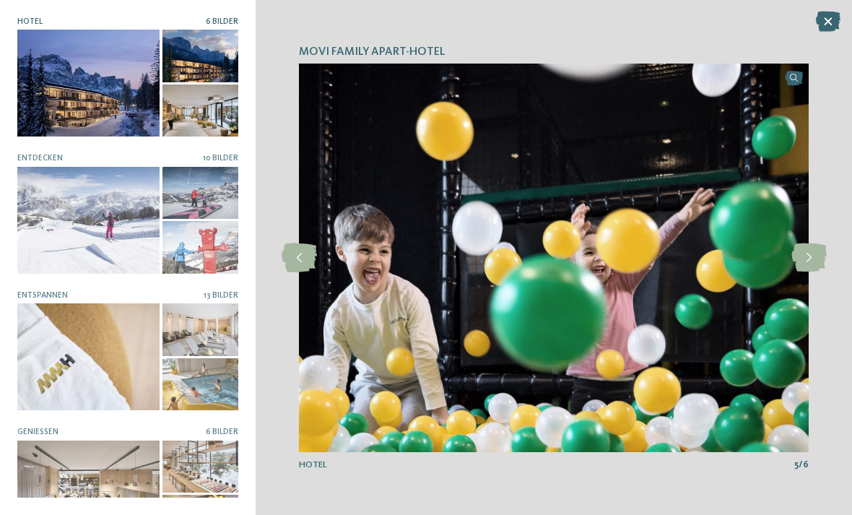
click at [800, 271] on icon at bounding box center [808, 257] width 35 height 29
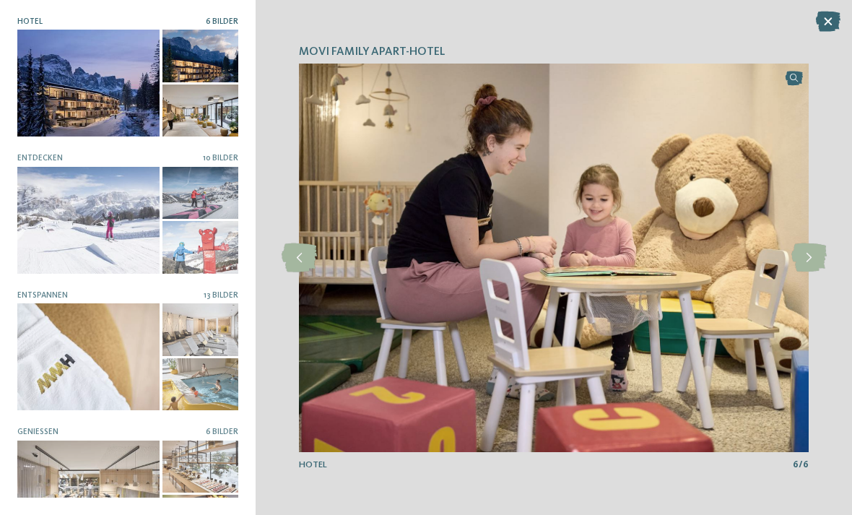
click at [825, 250] on icon at bounding box center [808, 257] width 35 height 29
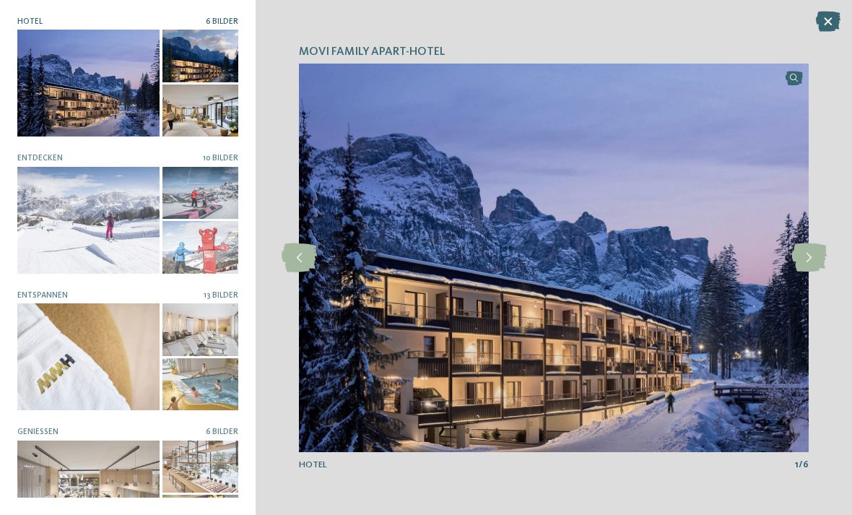
click at [798, 266] on icon at bounding box center [808, 257] width 35 height 29
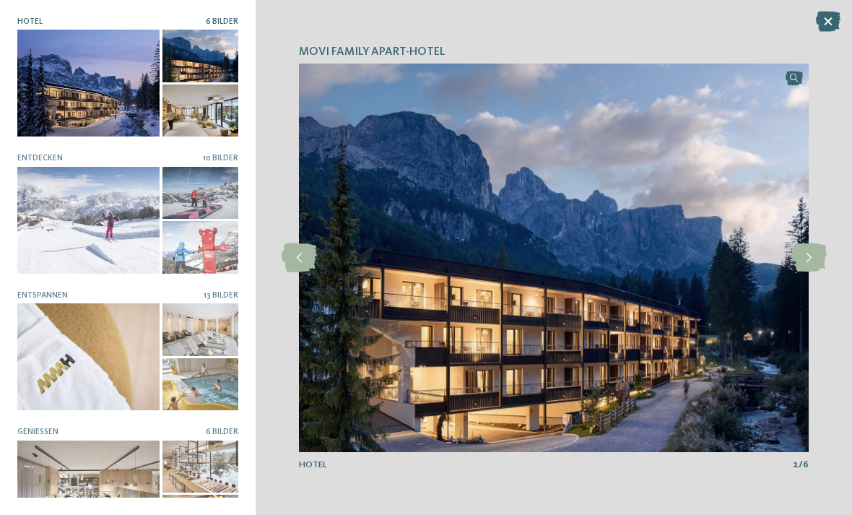
click at [824, 13] on icon at bounding box center [827, 22] width 25 height 20
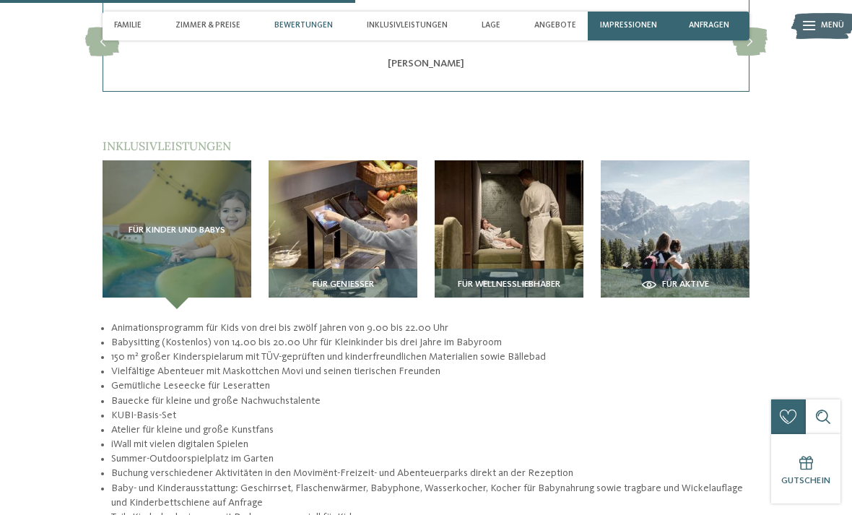
scroll to position [1730, 0]
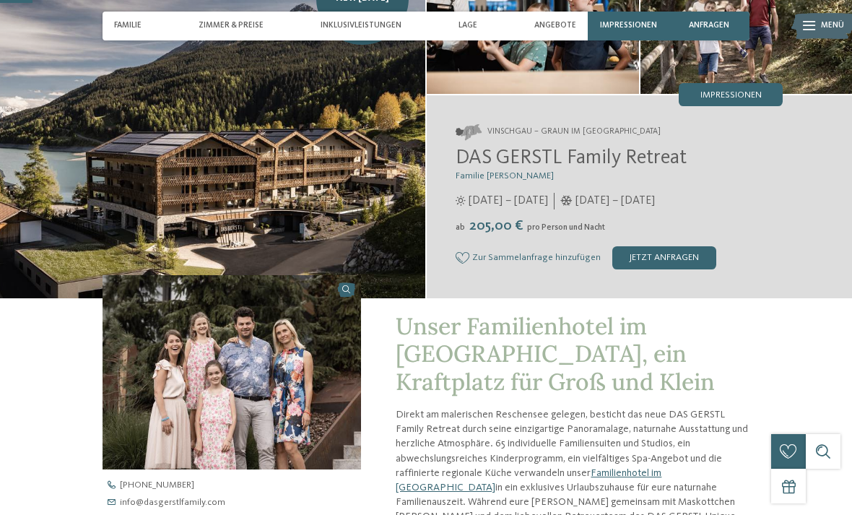
scroll to position [102, 0]
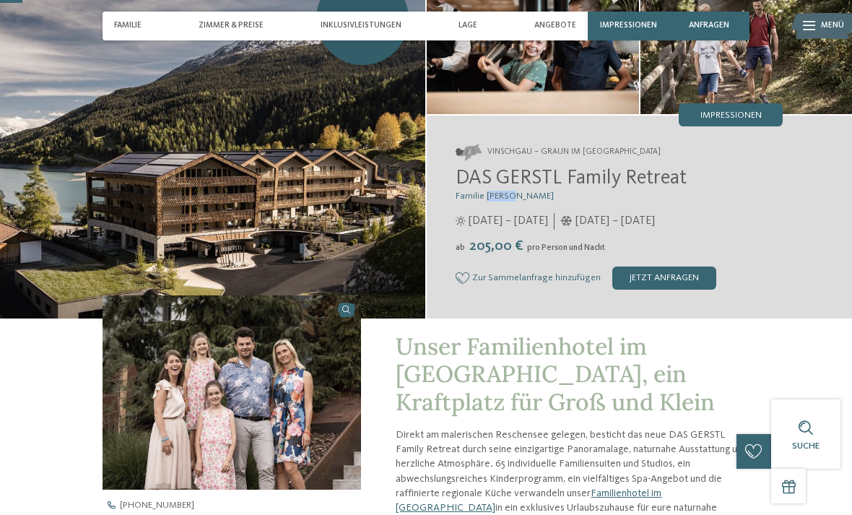
click at [717, 195] on h3 "Familie [PERSON_NAME]" at bounding box center [618, 196] width 327 height 11
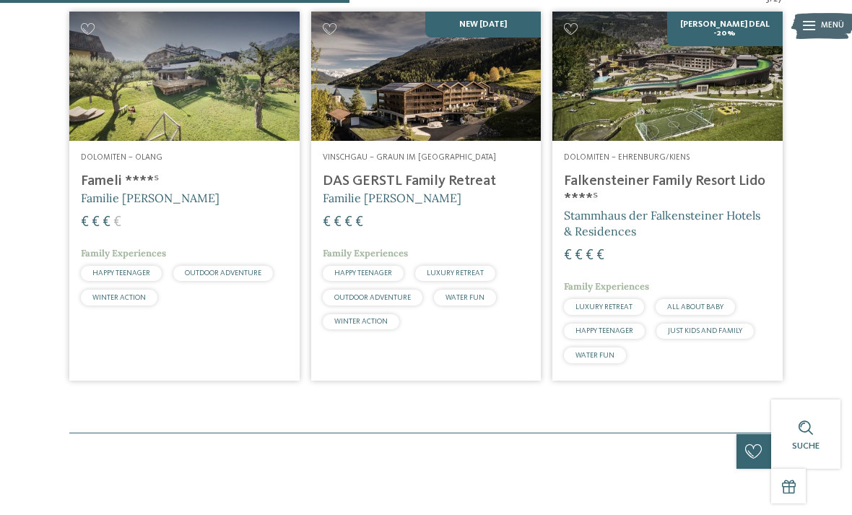
scroll to position [401, 0]
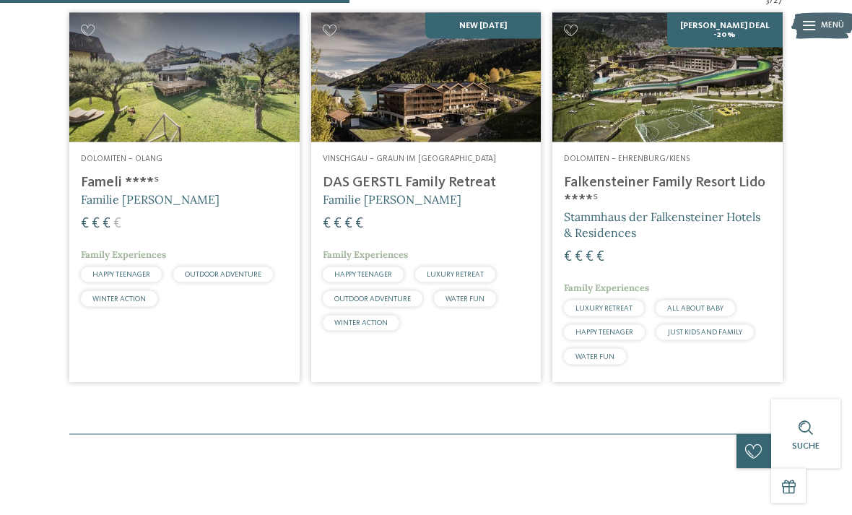
click at [693, 209] on h4 "Falkensteiner Family Resort Lido ****ˢ" at bounding box center [667, 191] width 207 height 35
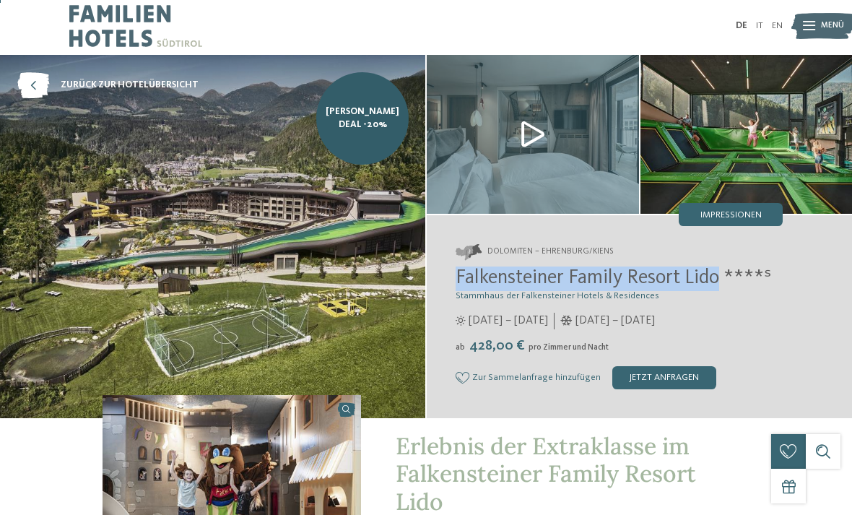
scroll to position [4, 0]
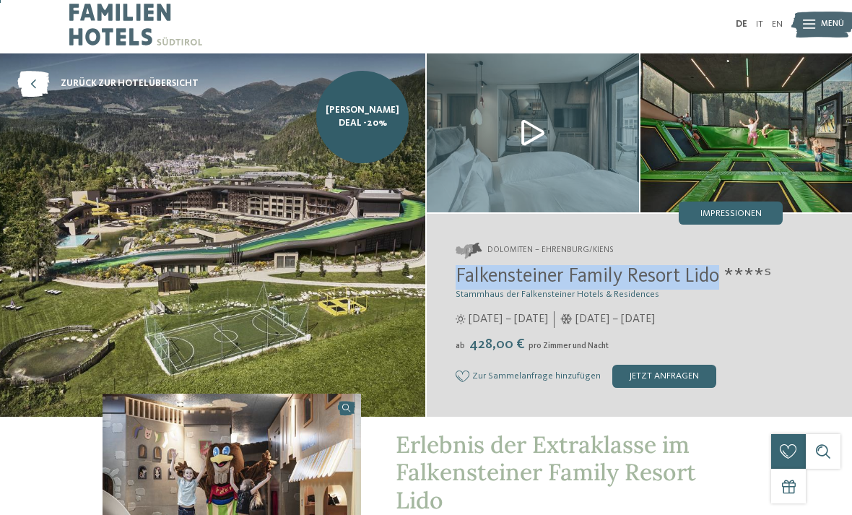
click at [340, 302] on img at bounding box center [212, 234] width 425 height 363
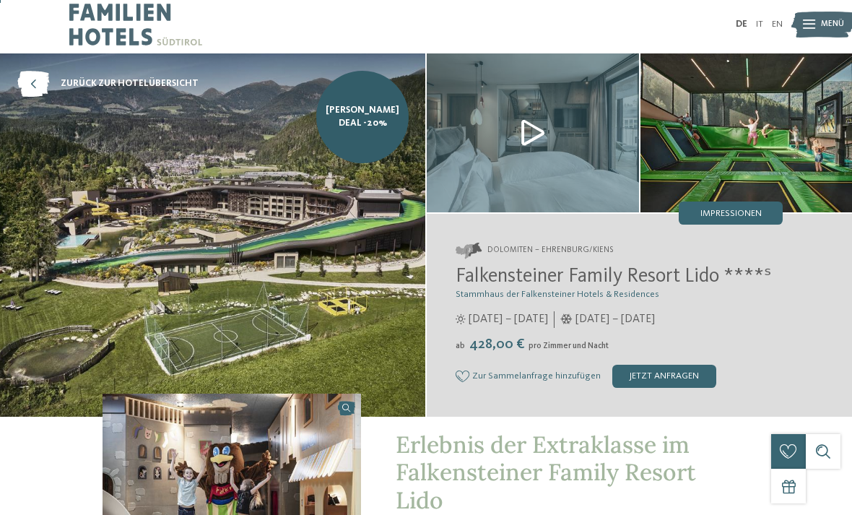
click at [543, 137] on img at bounding box center [532, 132] width 212 height 159
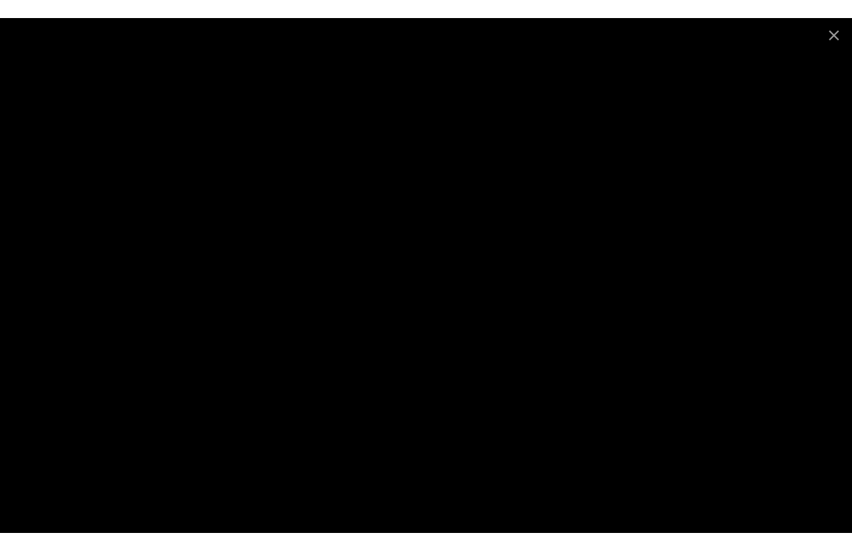
scroll to position [17, 0]
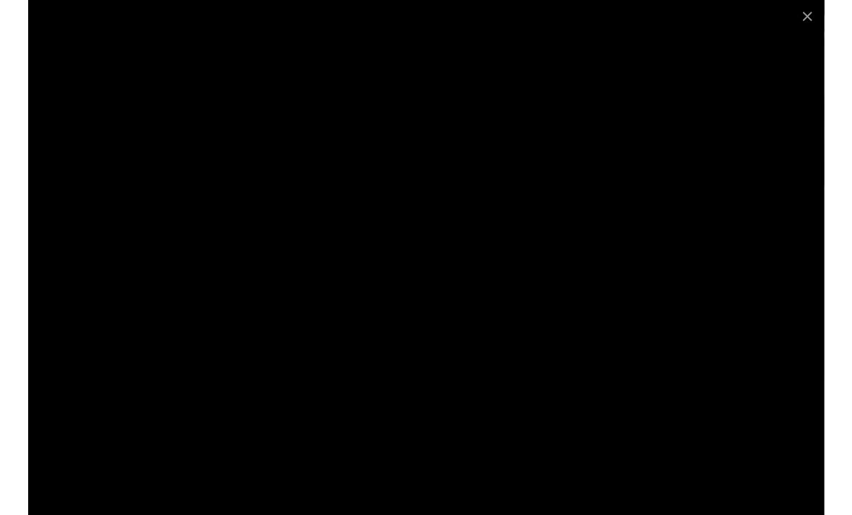
scroll to position [4, 0]
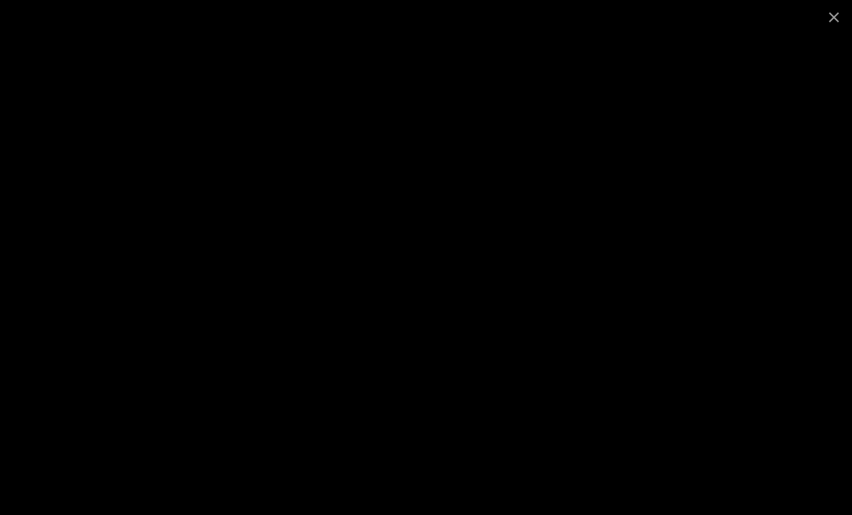
click at [826, 19] on span at bounding box center [833, 17] width 36 height 34
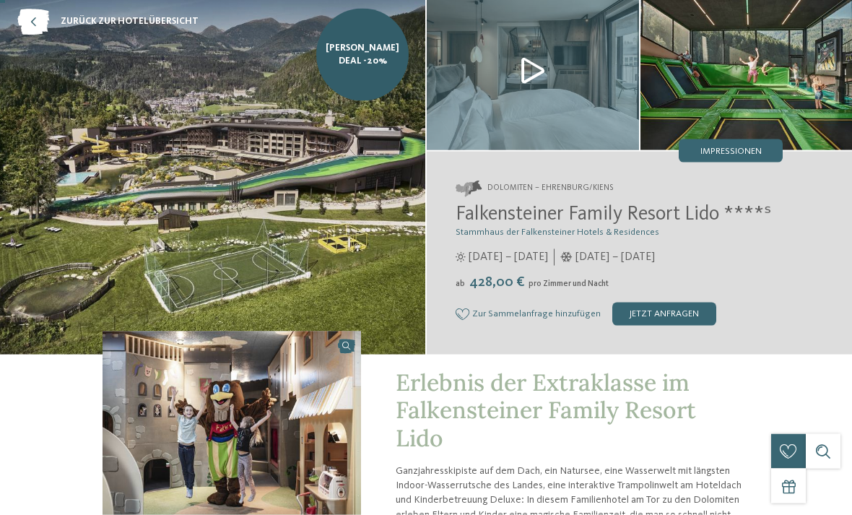
scroll to position [0, 0]
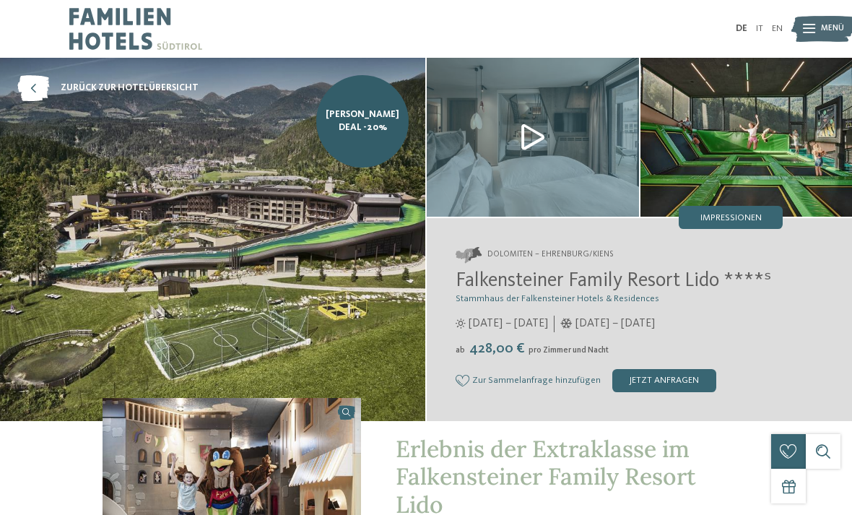
click at [560, 280] on span "Falkensteiner Family Resort Lido ****ˢ" at bounding box center [612, 281] width 315 height 20
click at [803, 320] on div "Dolomiten – Ehrenburg/Kiens Falkensteiner Family Resort Lido ****ˢ Stammhaus de…" at bounding box center [638, 319] width 425 height 203
click at [799, 385] on div "Dolomiten – Ehrenburg/Kiens Falkensteiner Family Resort Lido ****ˢ Stammhaus de…" at bounding box center [638, 319] width 425 height 203
click at [422, 447] on span "Erlebnis der Extraklasse im [GEOGRAPHIC_DATA]" at bounding box center [545, 476] width 300 height 85
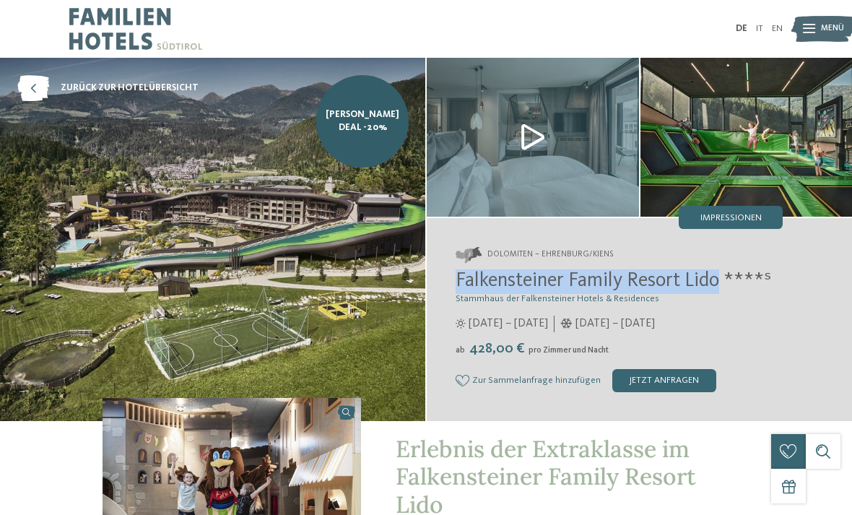
copy span "Falkensteiner Family Resort Lido"
